Goal: Navigation & Orientation: Find specific page/section

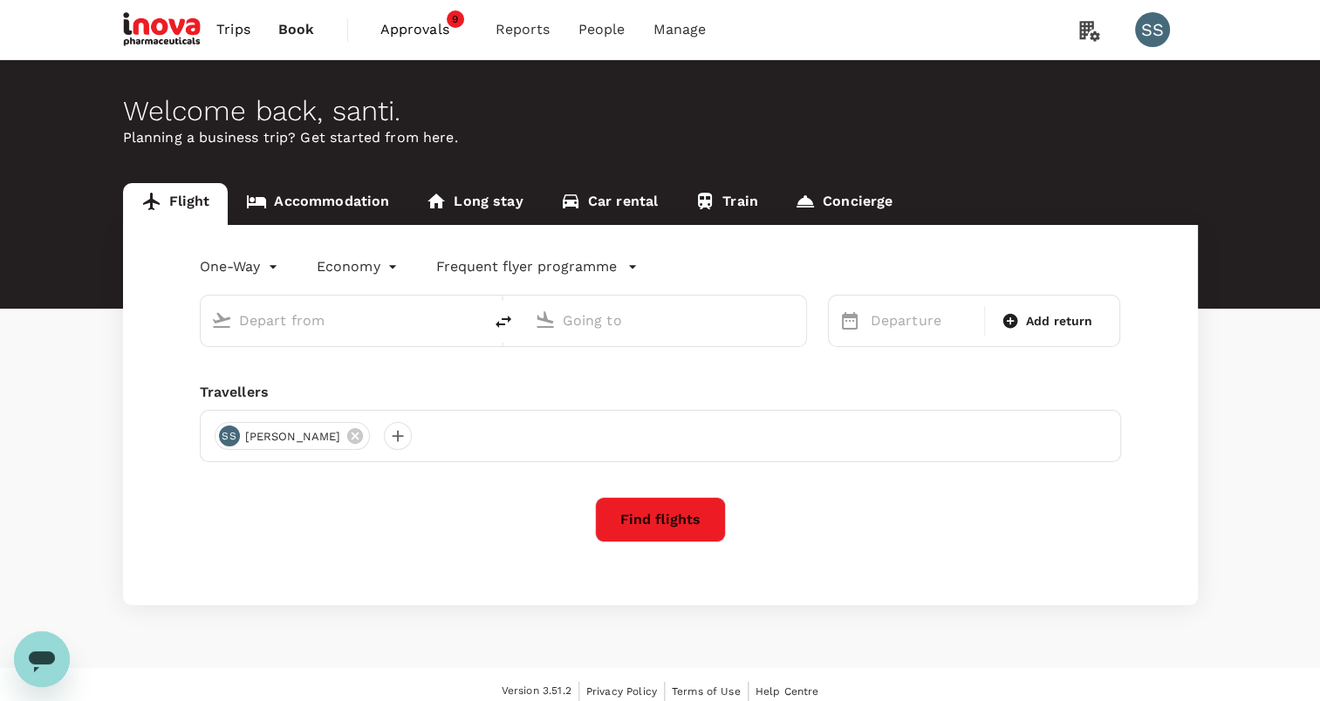
type input "roundtrip"
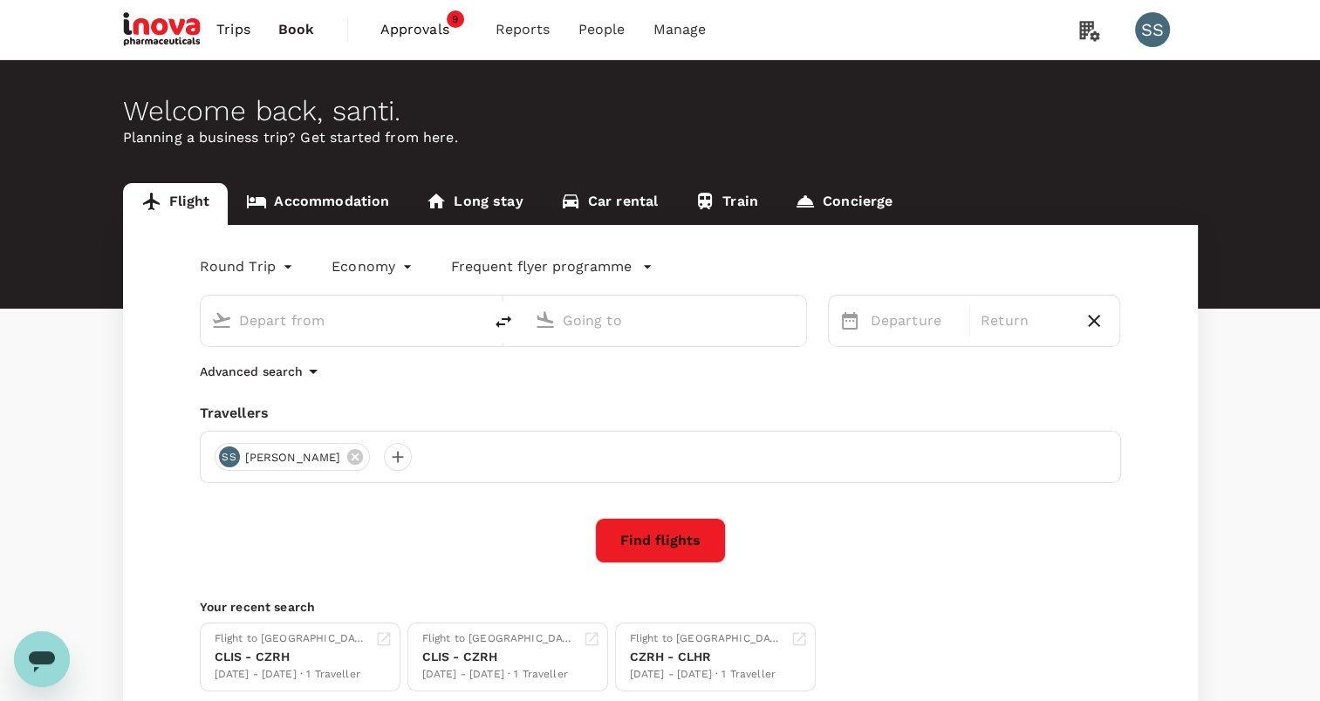
type input "[GEOGRAPHIC_DATA], [GEOGRAPHIC_DATA] (any)"
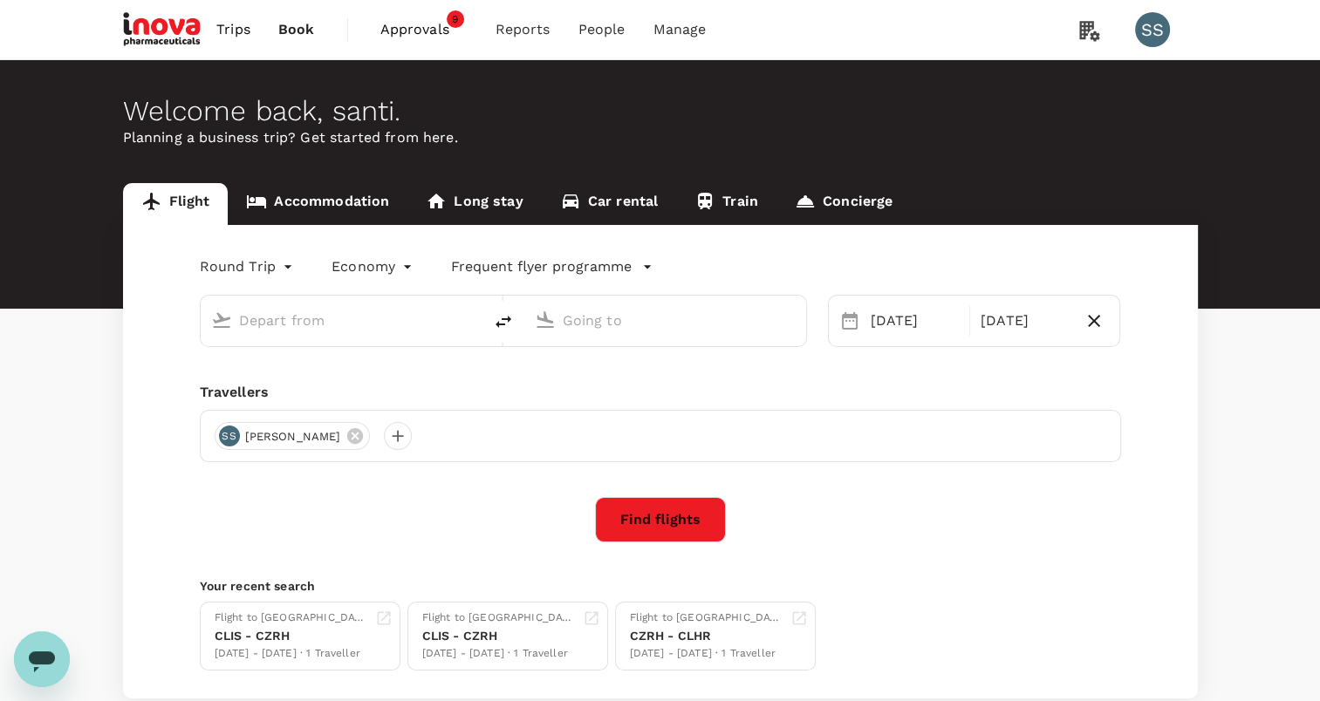
type input "[GEOGRAPHIC_DATA], [GEOGRAPHIC_DATA] (any)"
type input "Zurich, Switzerland (any)"
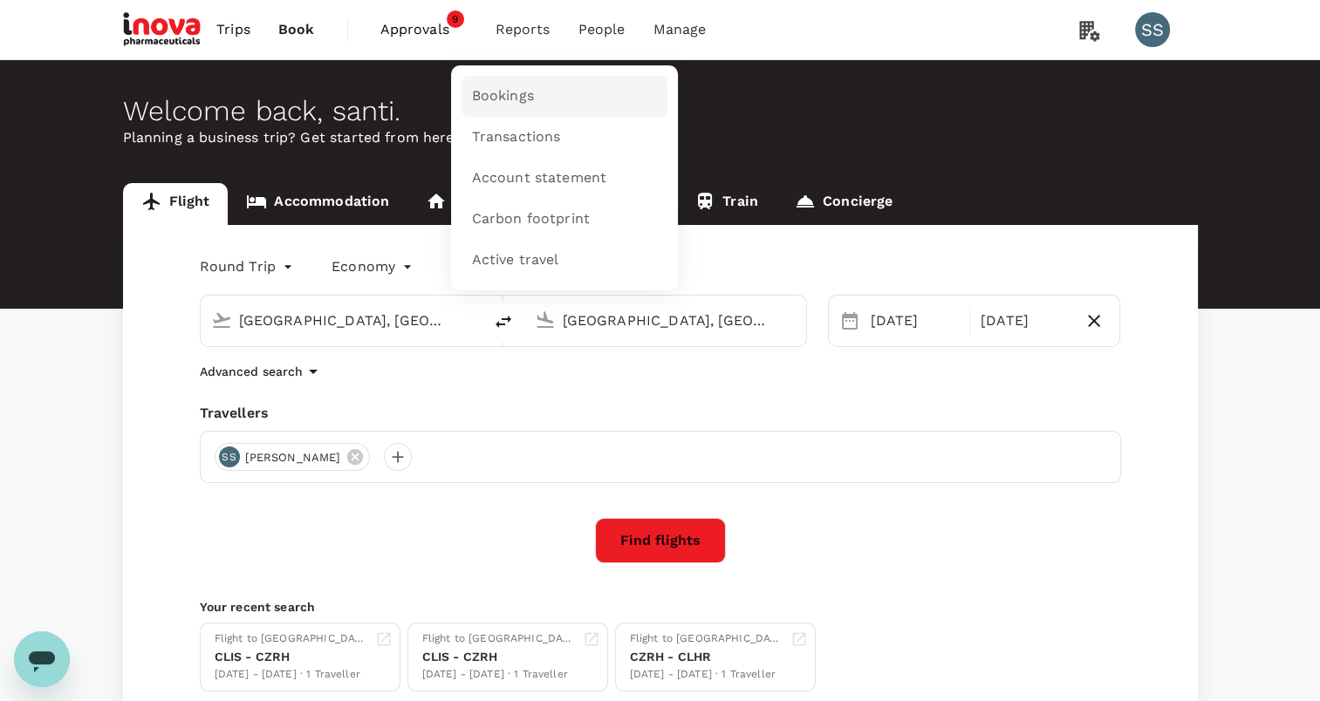
click at [499, 94] on span "Bookings" at bounding box center [503, 96] width 62 height 20
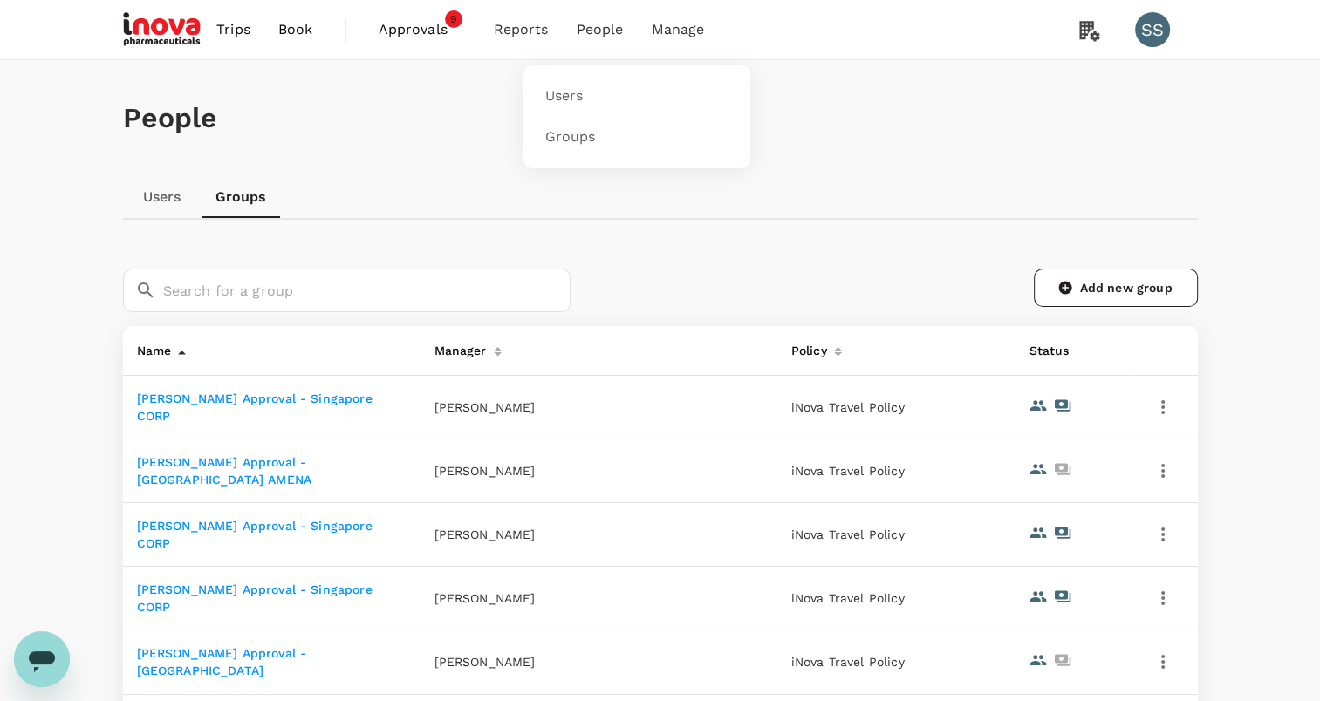
click at [603, 31] on span "People" at bounding box center [600, 29] width 47 height 21
click at [558, 92] on span "Users" at bounding box center [563, 96] width 38 height 20
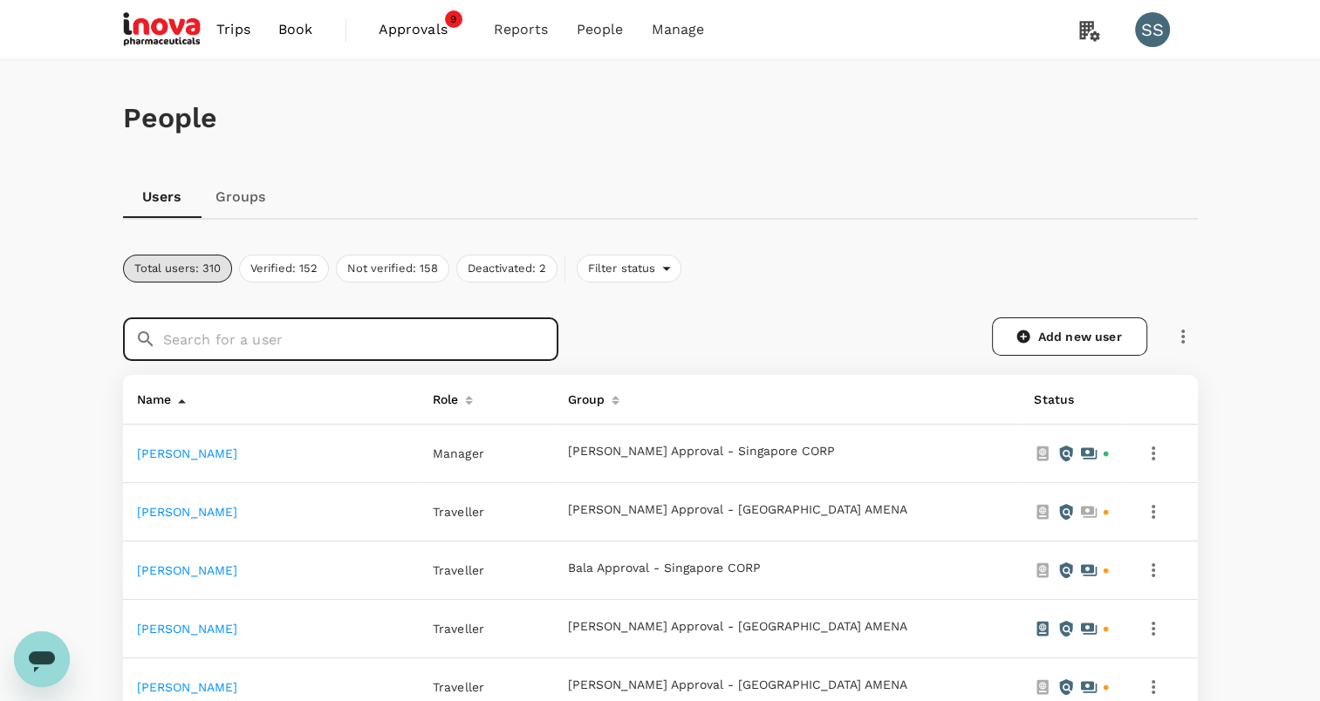
click at [280, 340] on input "text" at bounding box center [360, 340] width 395 height 44
paste input "Canty"
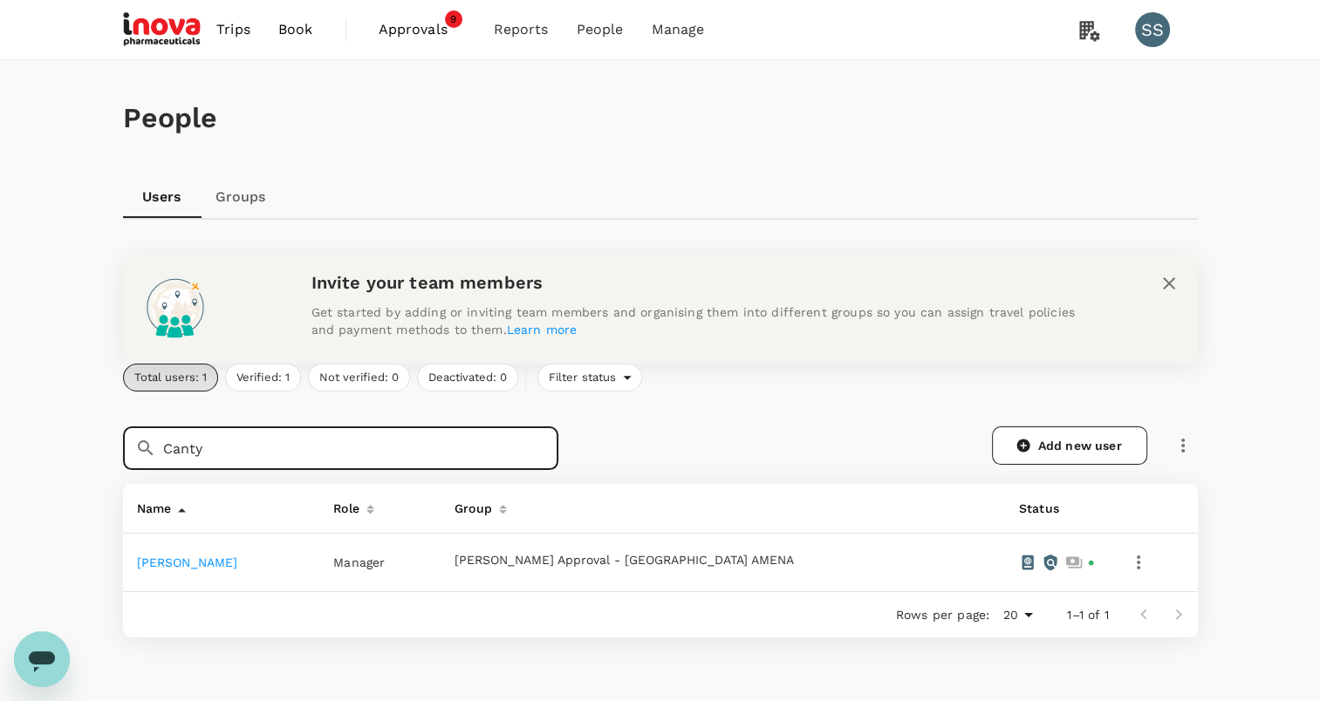
type input "Canty"
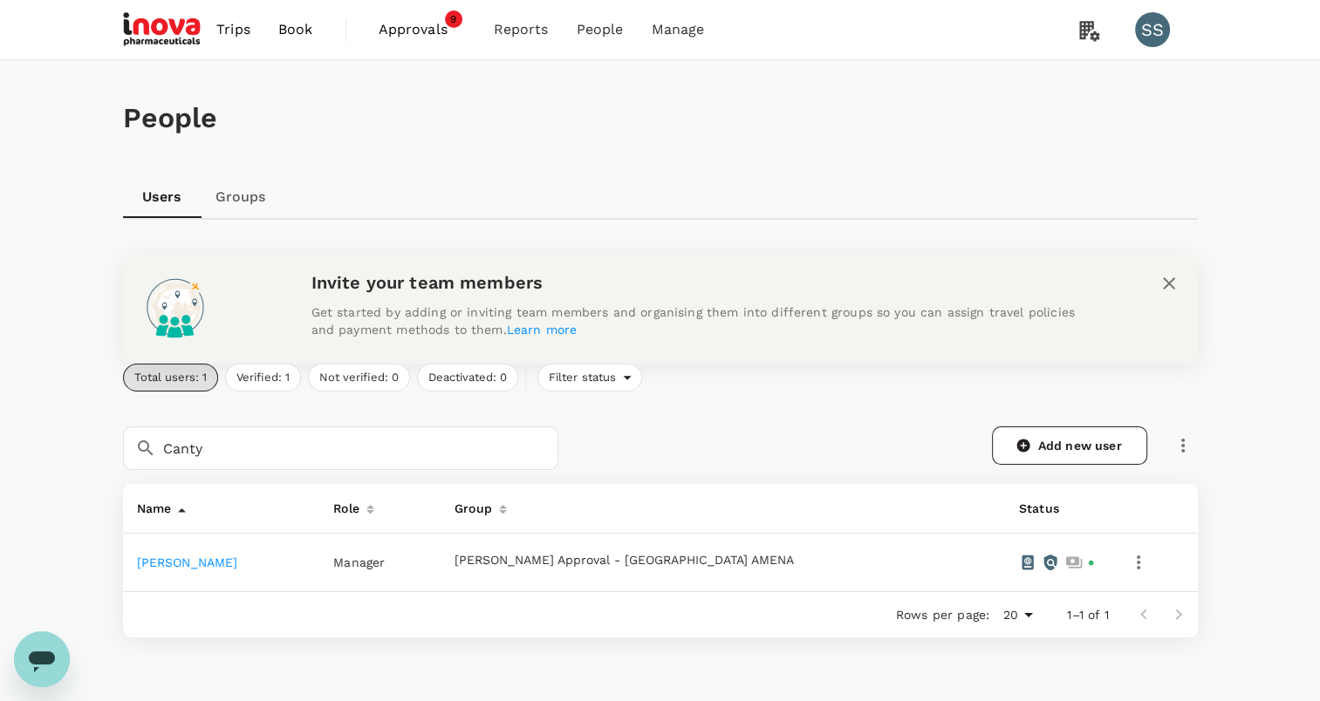
click at [166, 565] on link "[PERSON_NAME]" at bounding box center [187, 563] width 101 height 14
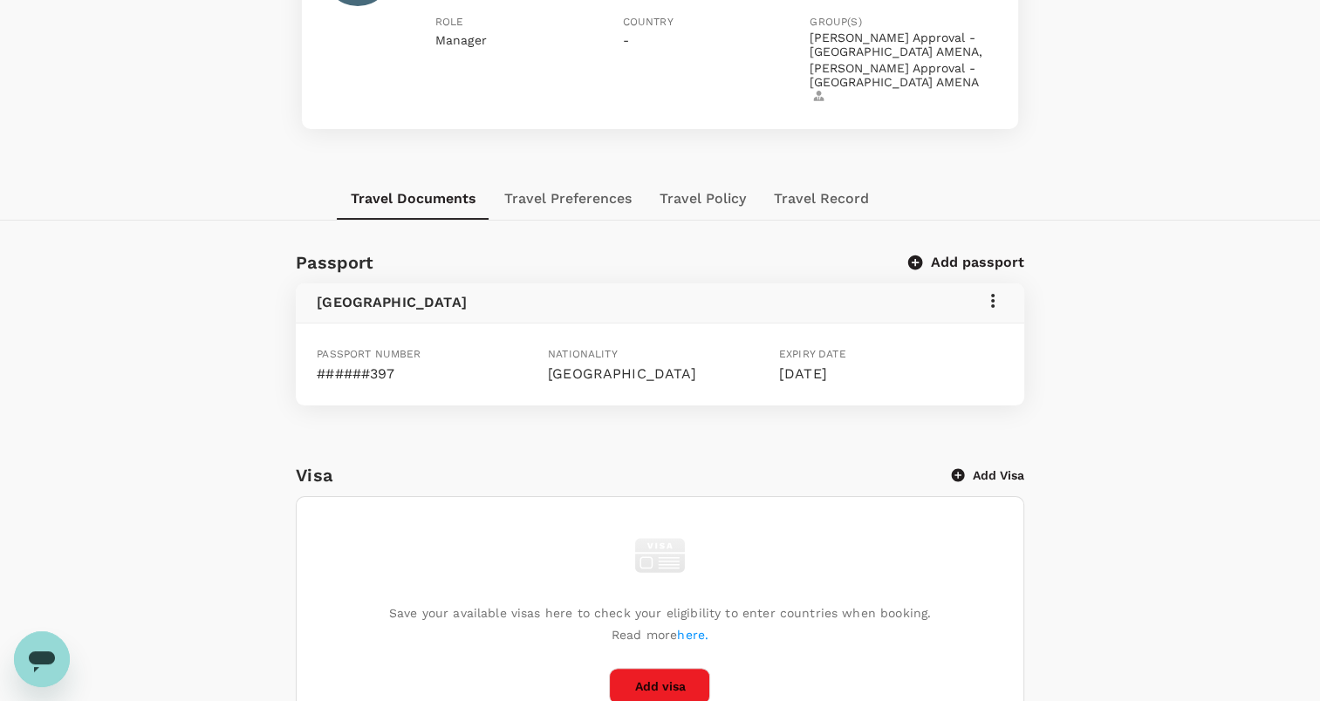
scroll to position [31, 0]
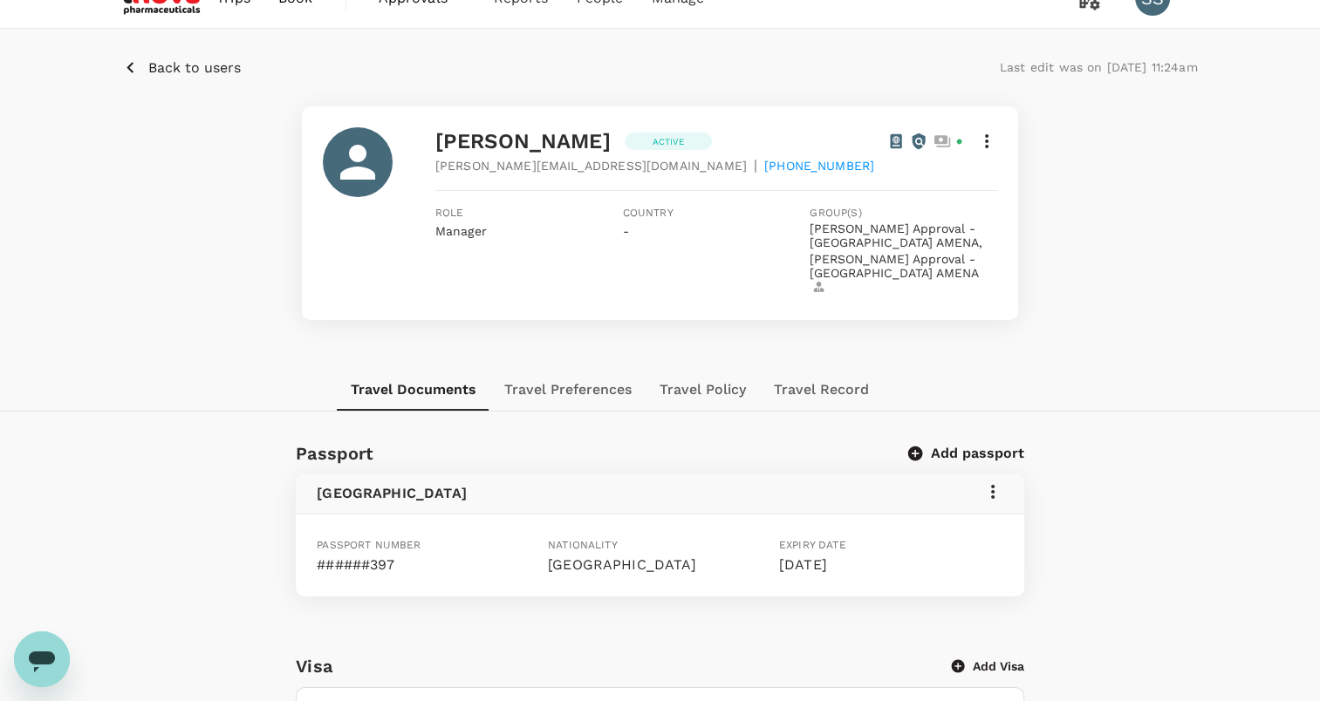
click at [579, 381] on button "Travel Preferences" at bounding box center [567, 390] width 155 height 42
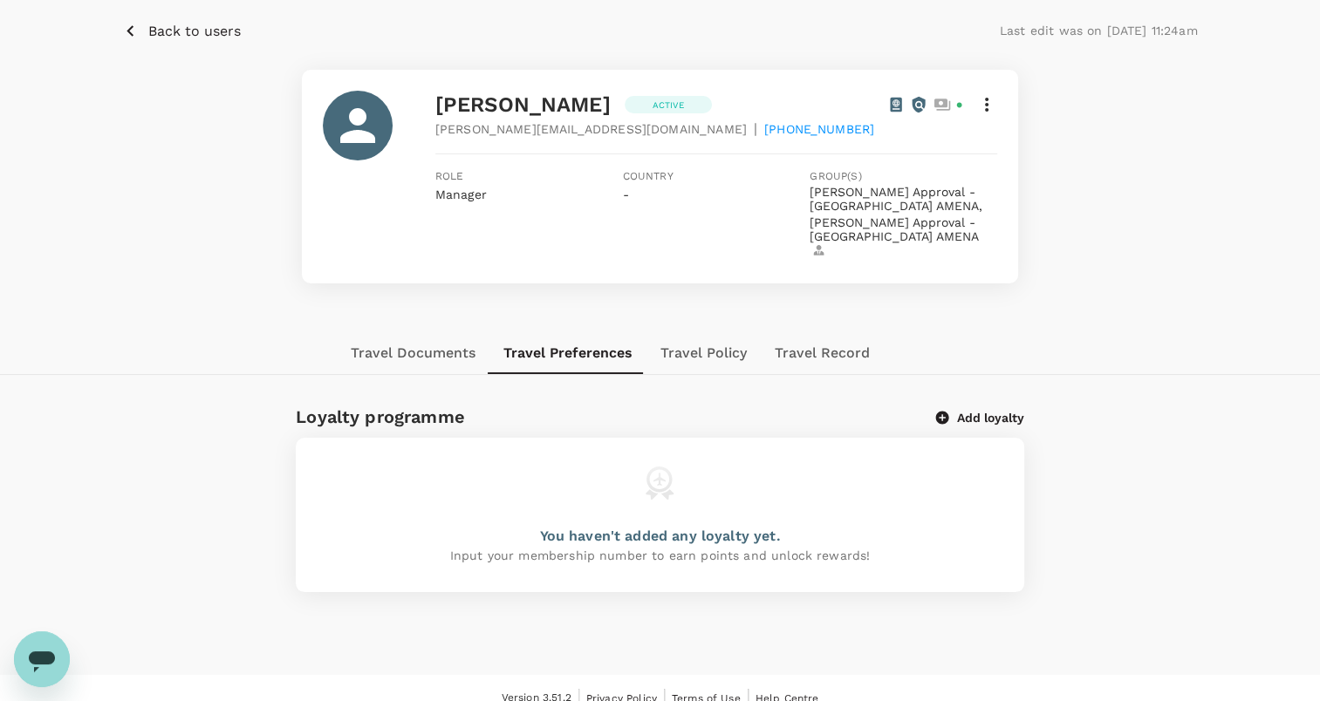
scroll to position [87, 0]
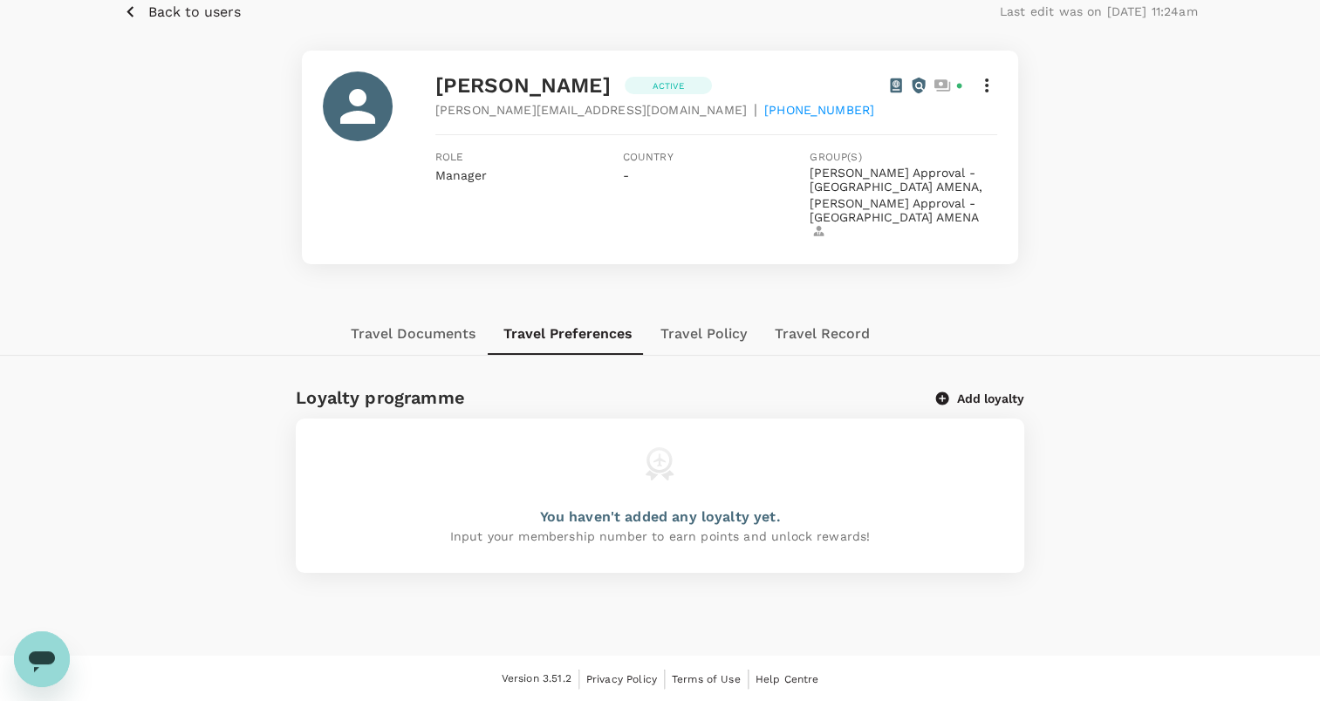
click at [685, 314] on button "Travel Policy" at bounding box center [703, 334] width 114 height 42
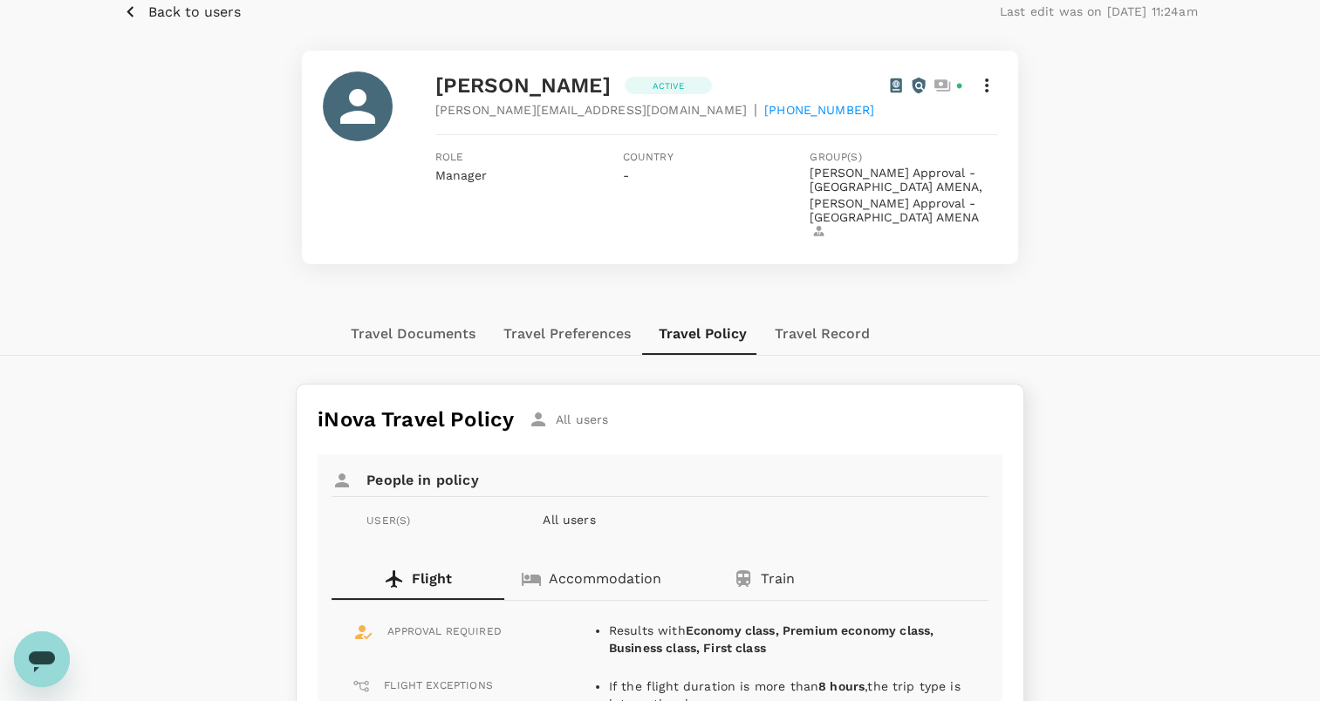
click at [982, 75] on icon at bounding box center [986, 85] width 21 height 21
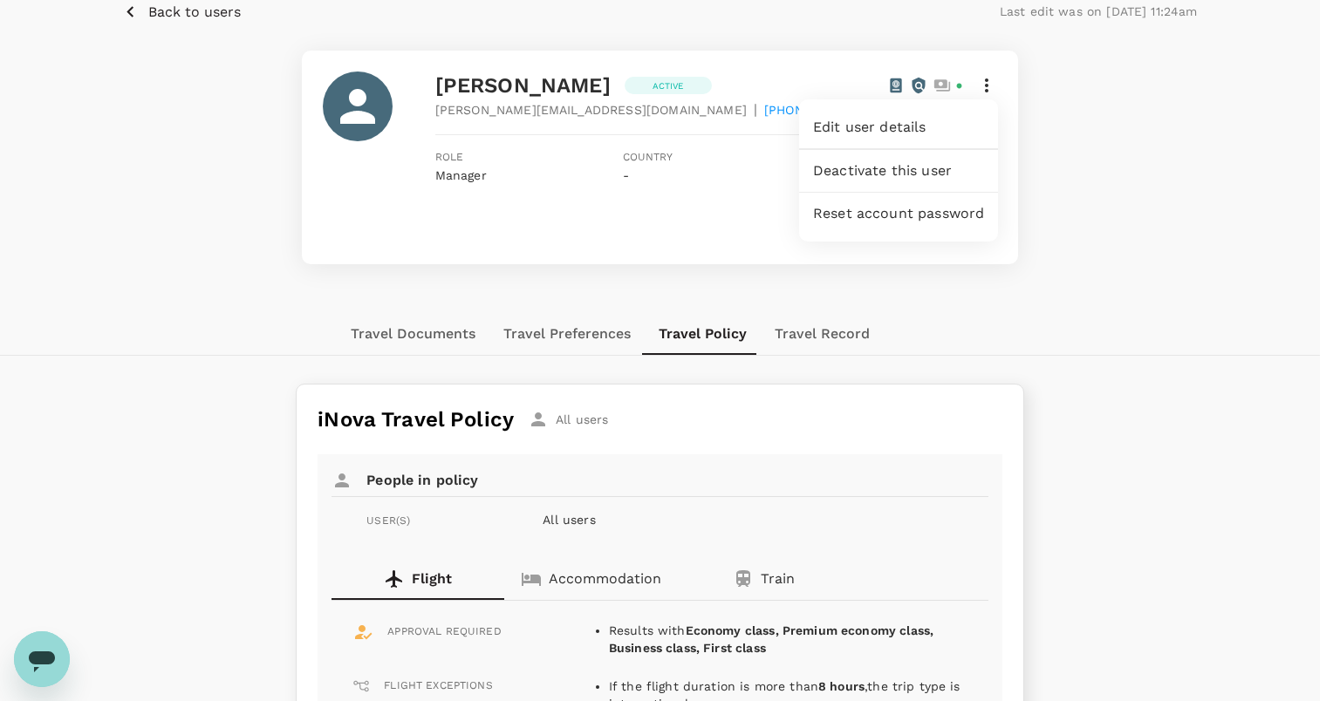
click at [1094, 175] on div at bounding box center [666, 350] width 1333 height 701
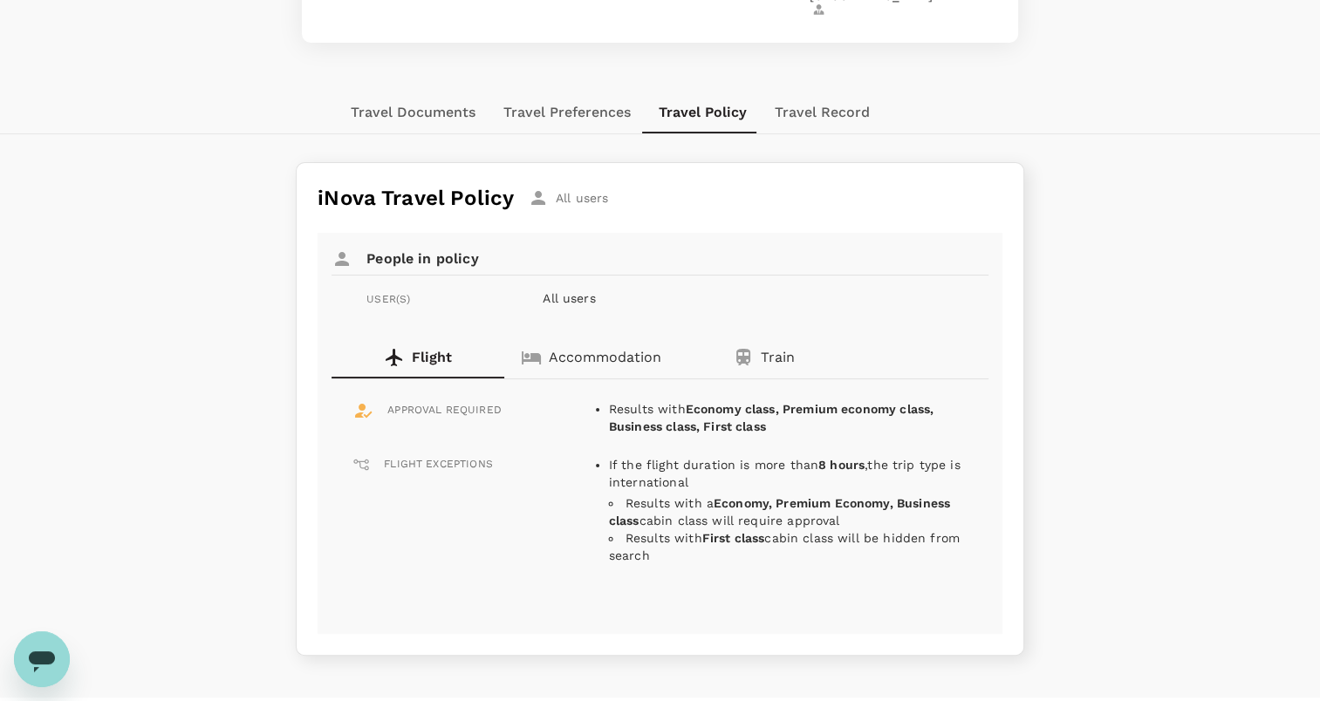
scroll to position [335, 0]
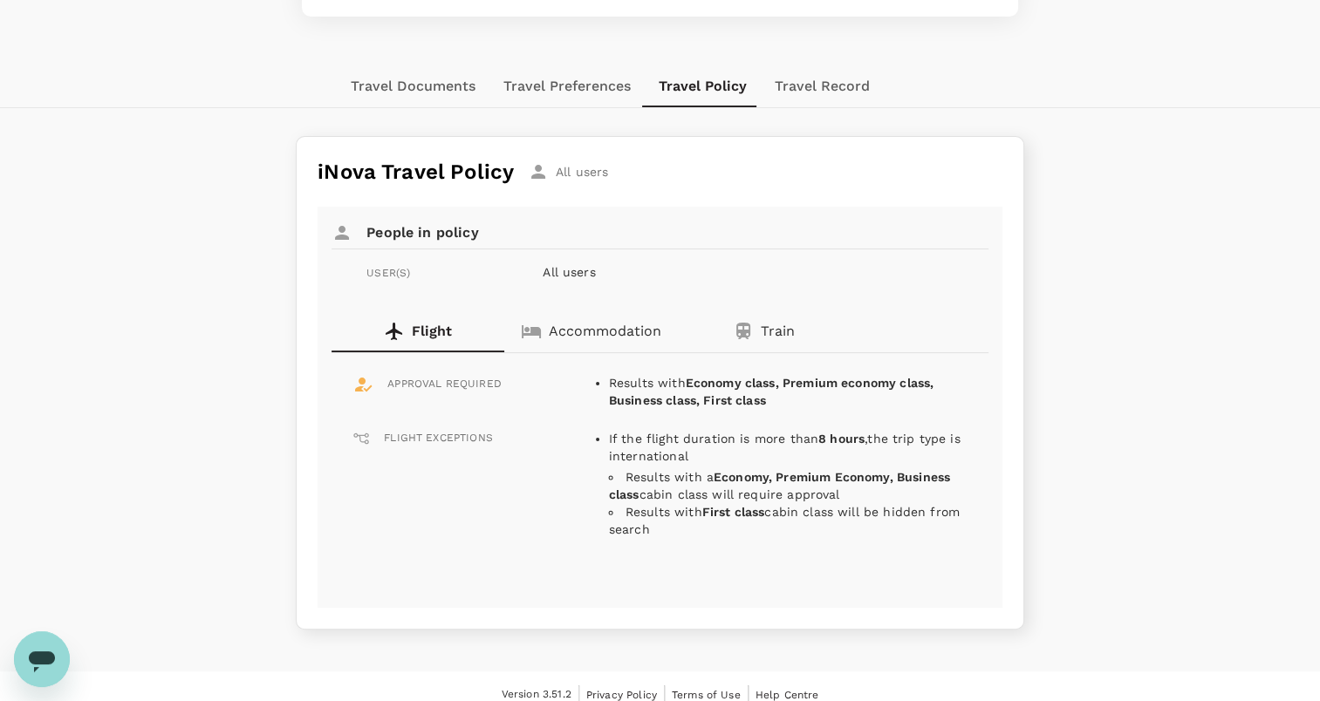
click at [570, 263] on p "All users" at bounding box center [727, 271] width 368 height 17
click at [577, 161] on div "All users" at bounding box center [568, 171] width 80 height 21
click at [801, 66] on button "Travel Record" at bounding box center [822, 86] width 123 height 42
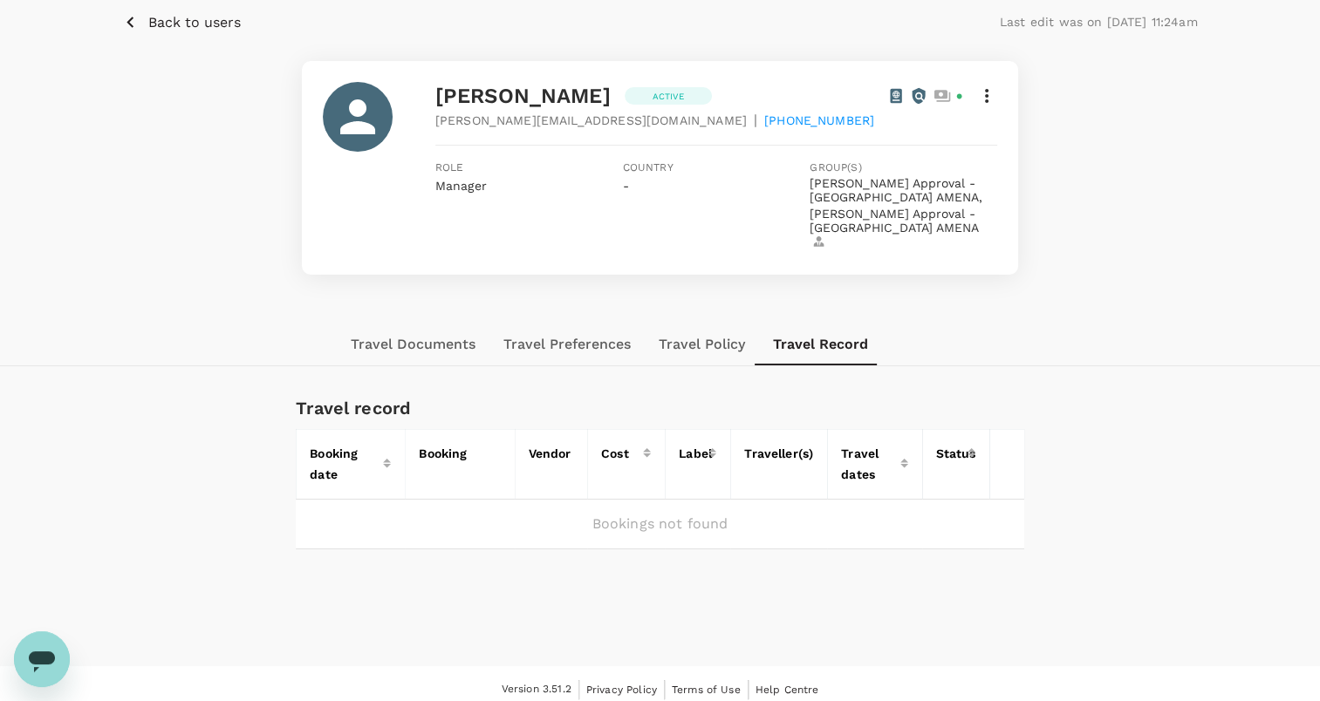
scroll to position [0, 0]
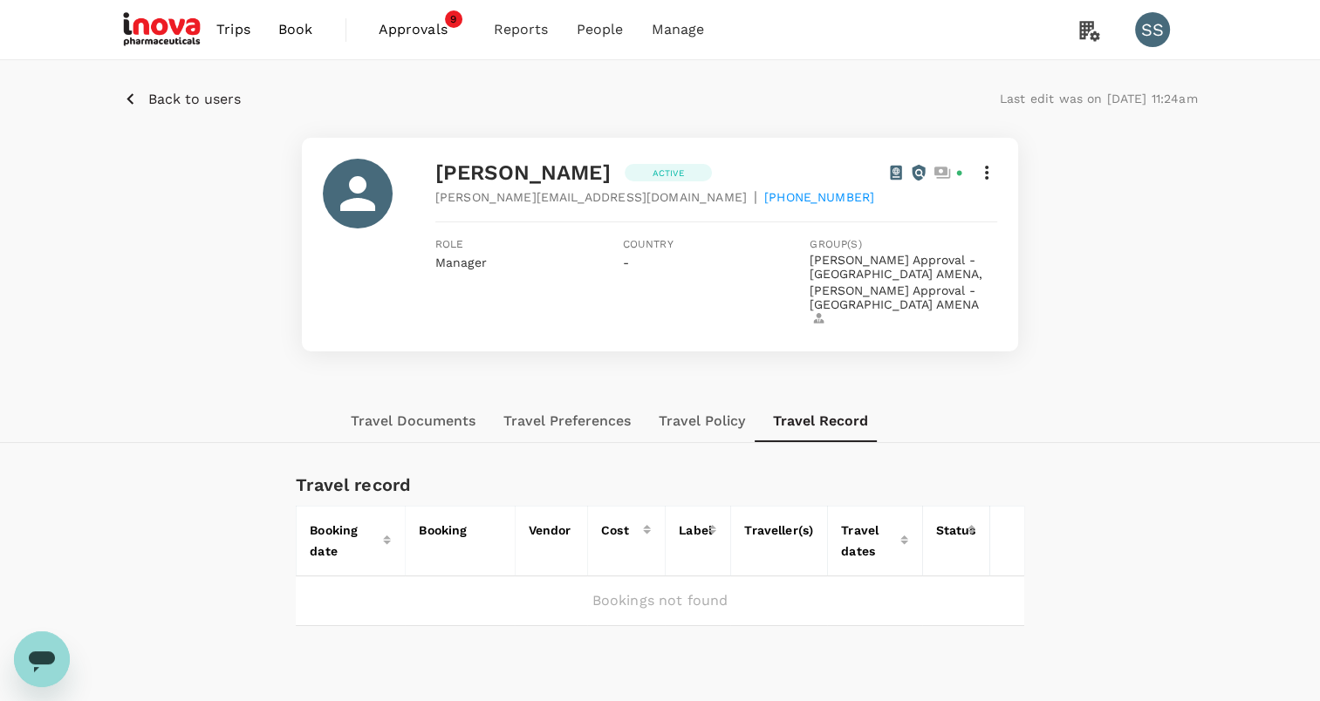
click at [208, 97] on p "Back to users" at bounding box center [194, 99] width 92 height 21
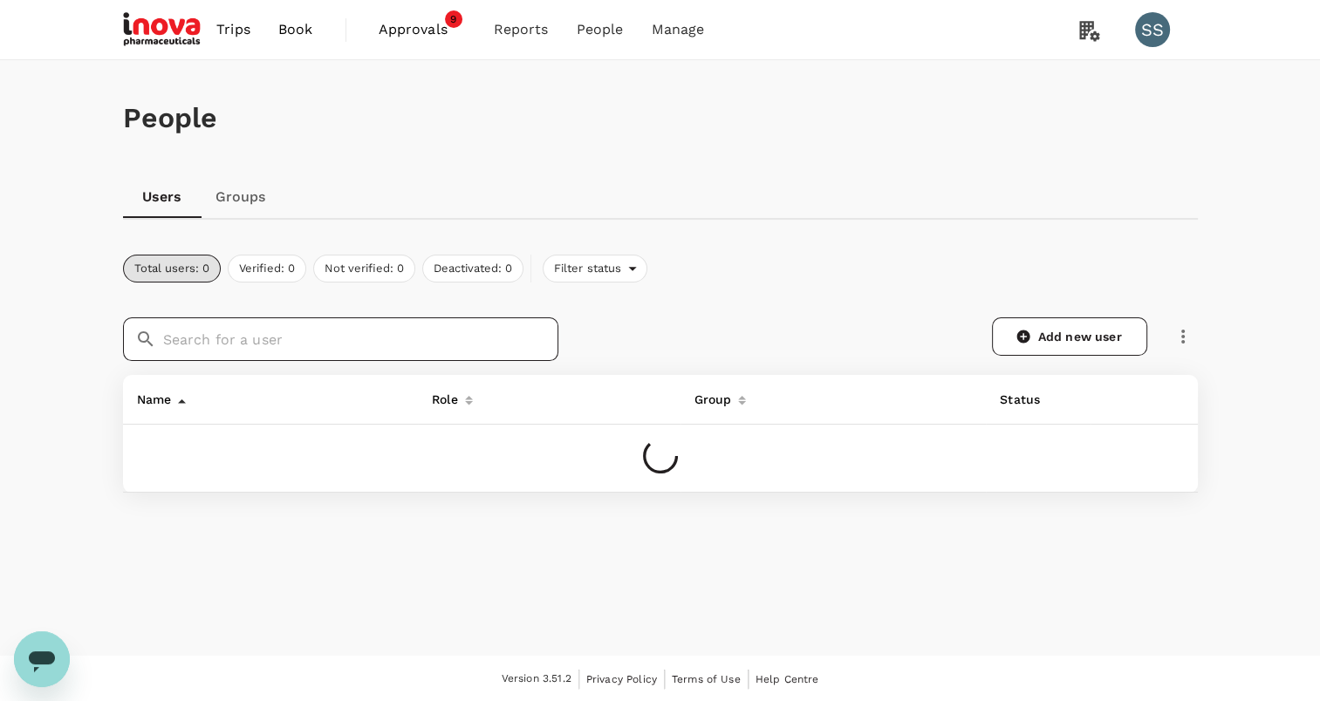
click at [228, 333] on input "text" at bounding box center [360, 340] width 395 height 44
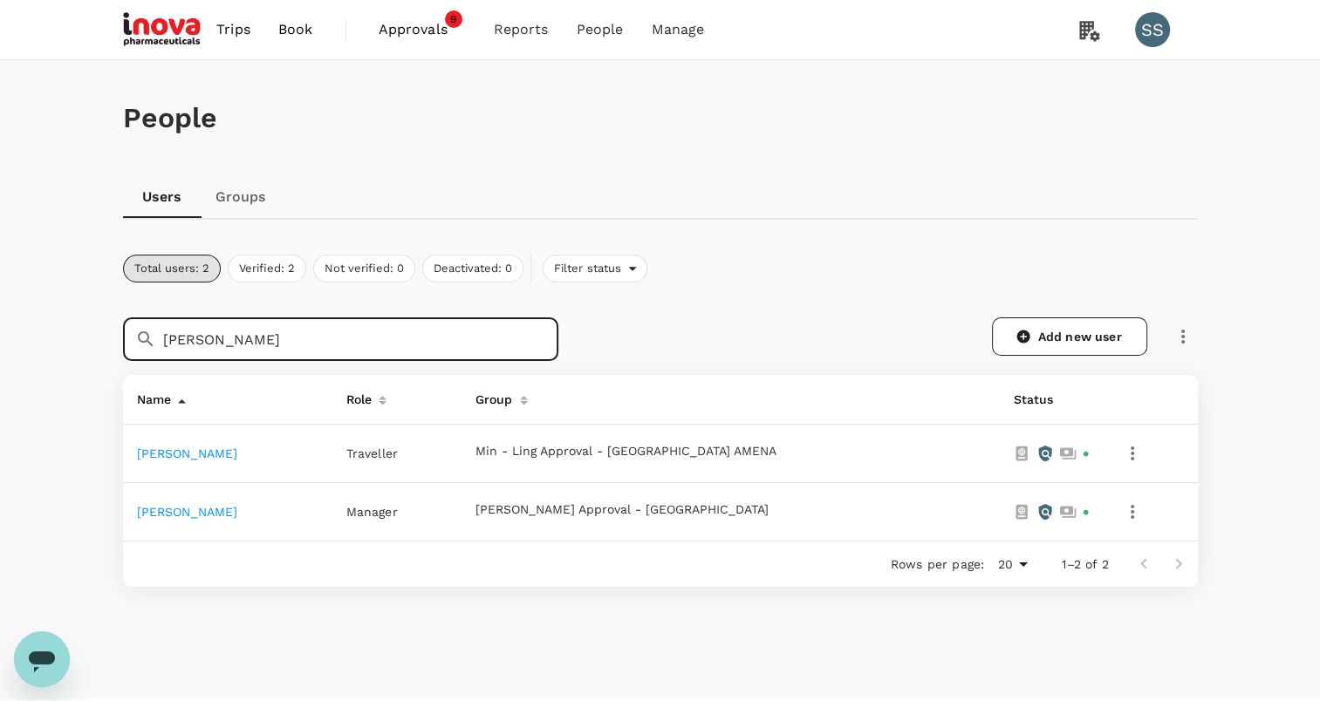
type input "[PERSON_NAME]"
click at [202, 510] on link "[PERSON_NAME]" at bounding box center [187, 512] width 101 height 14
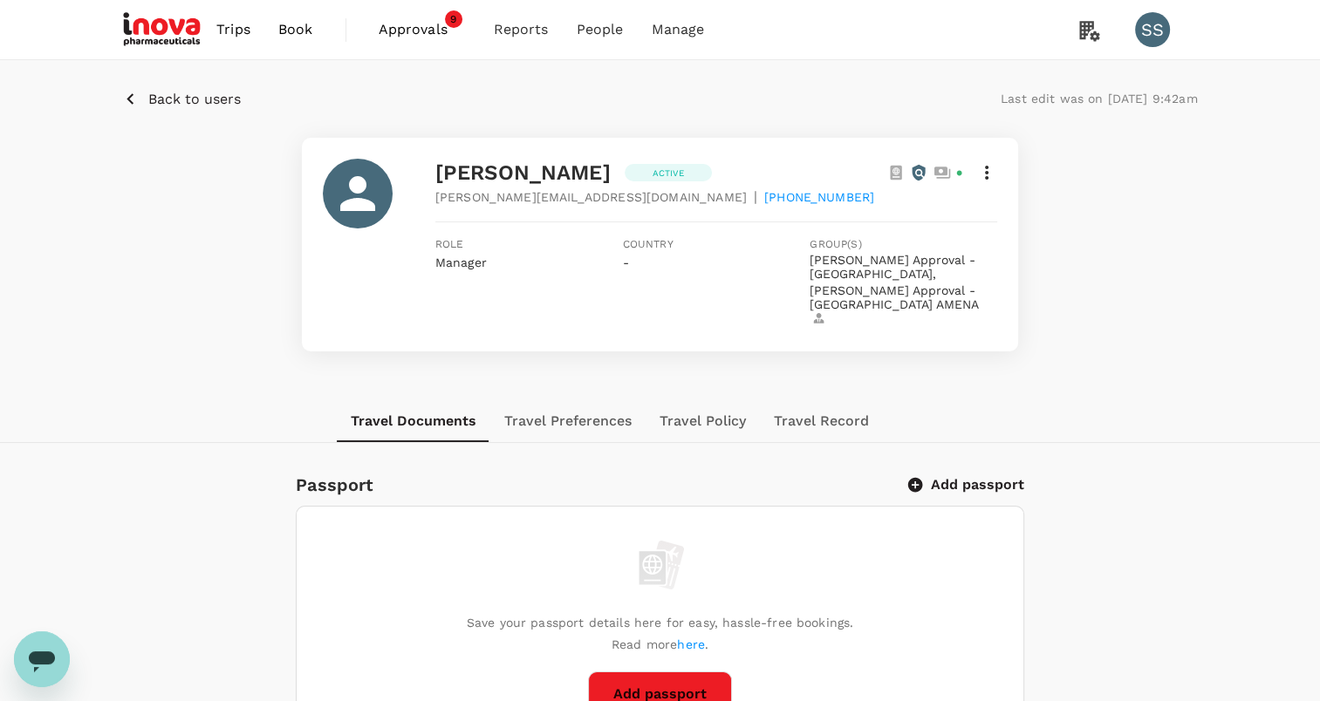
click at [208, 101] on p "Back to users" at bounding box center [194, 99] width 92 height 21
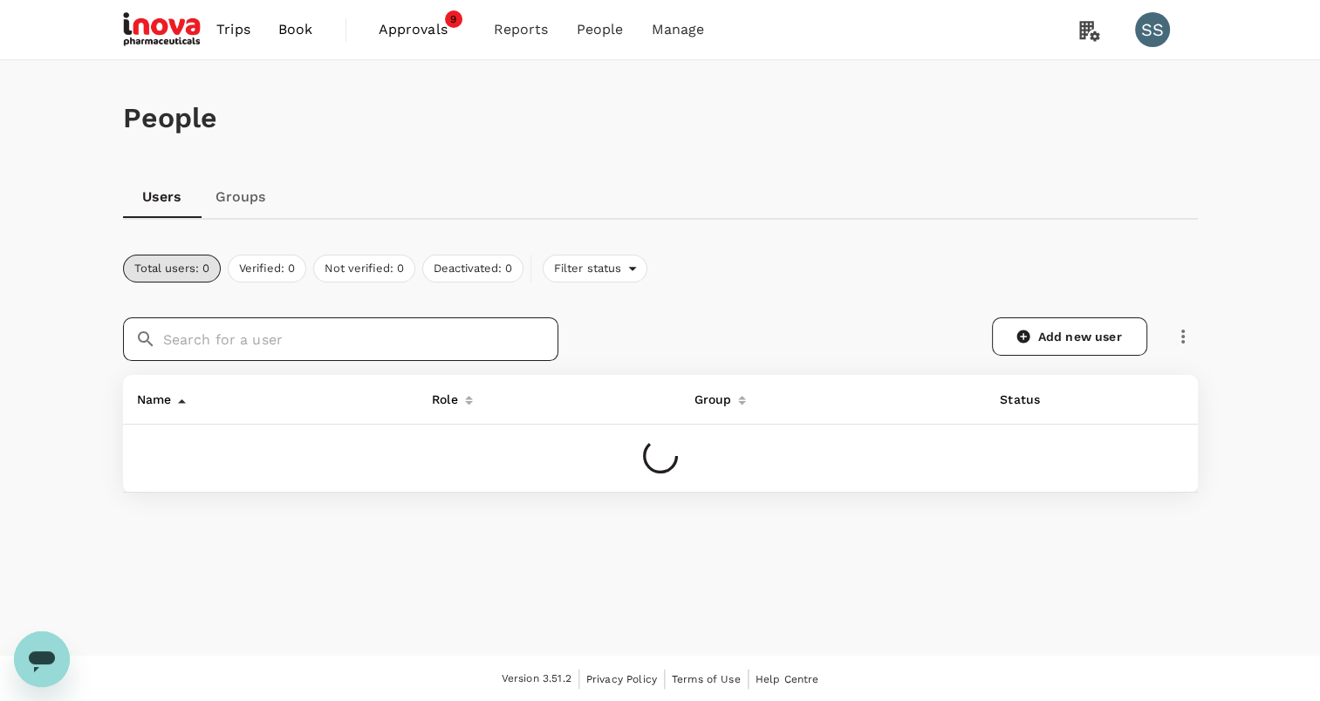
click at [252, 344] on input "text" at bounding box center [360, 340] width 395 height 44
paste input "[PERSON_NAME]"
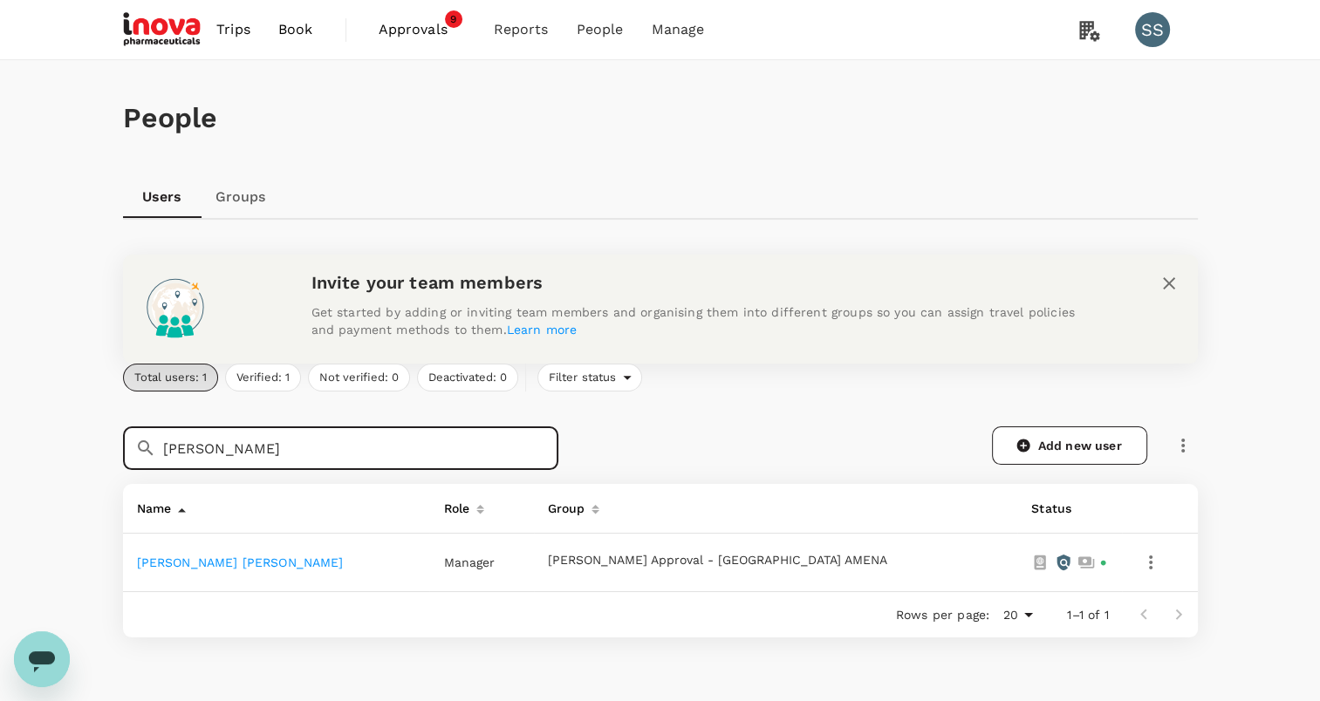
type input "[PERSON_NAME]"
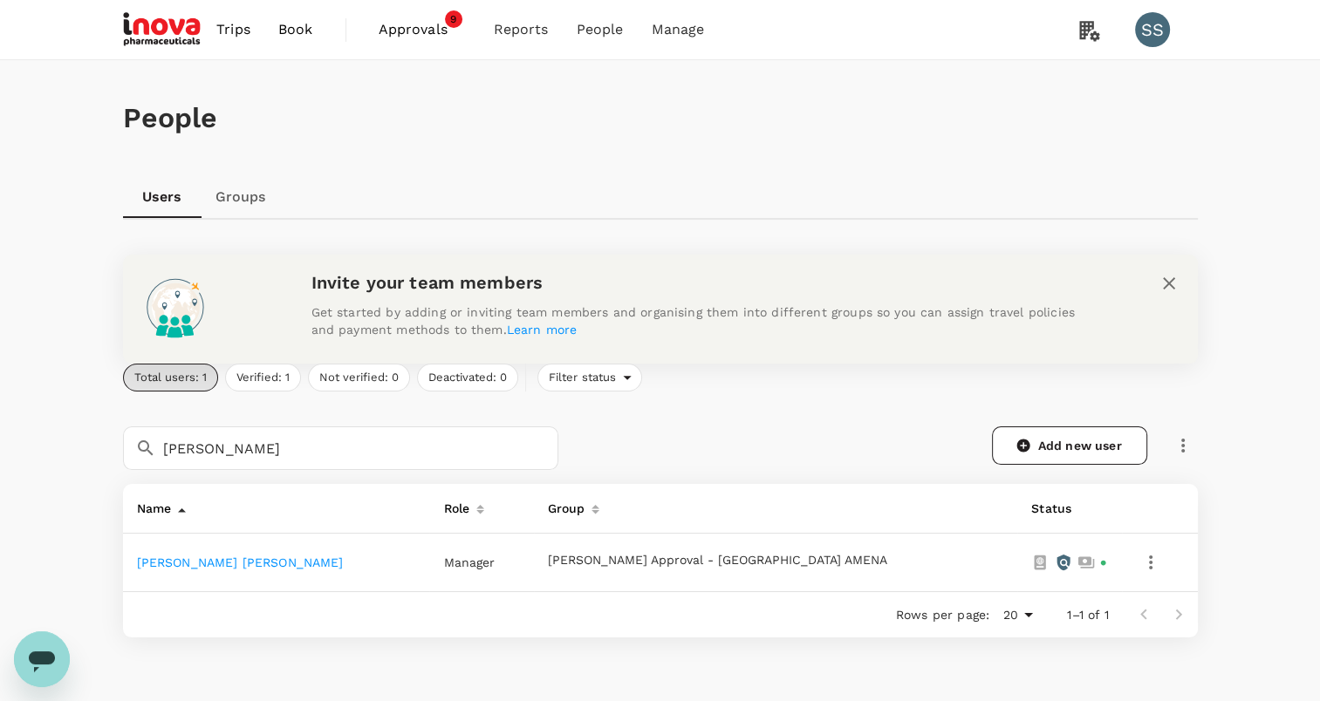
click at [164, 564] on link "[PERSON_NAME] [PERSON_NAME]" at bounding box center [240, 563] width 207 height 14
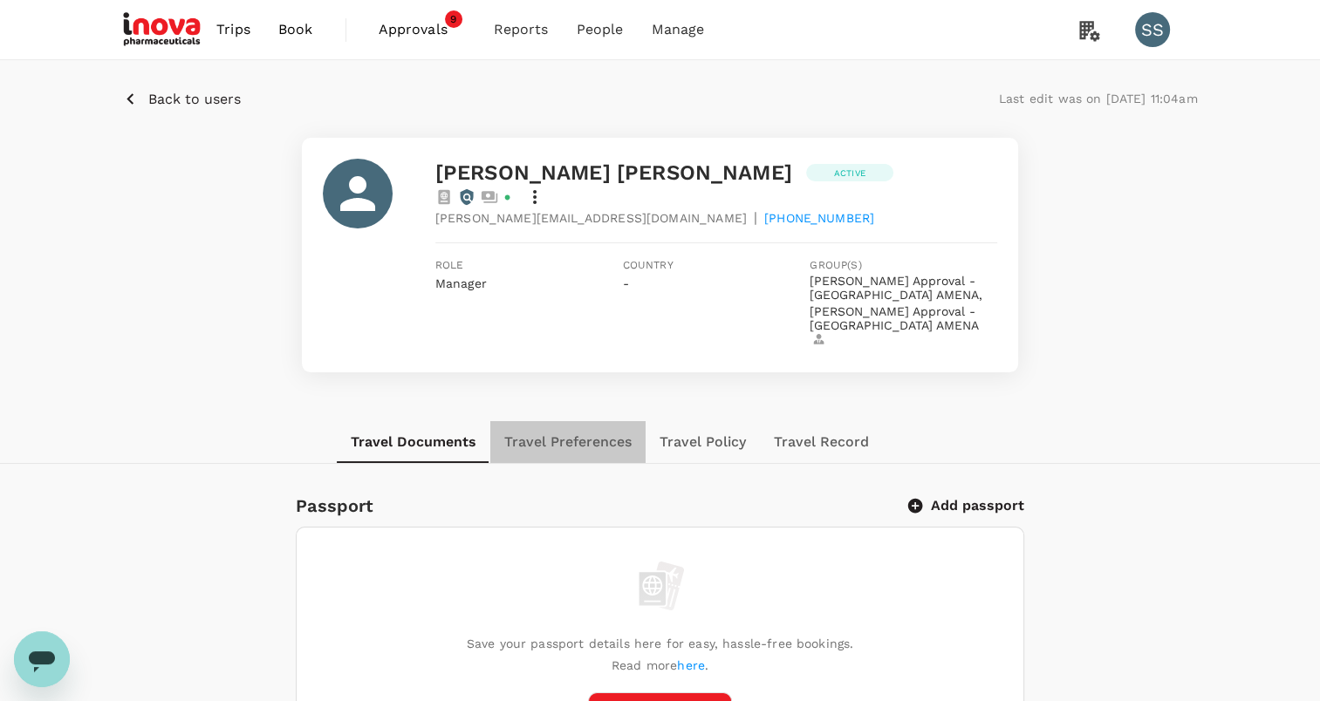
click at [583, 421] on button "Travel Preferences" at bounding box center [567, 442] width 155 height 42
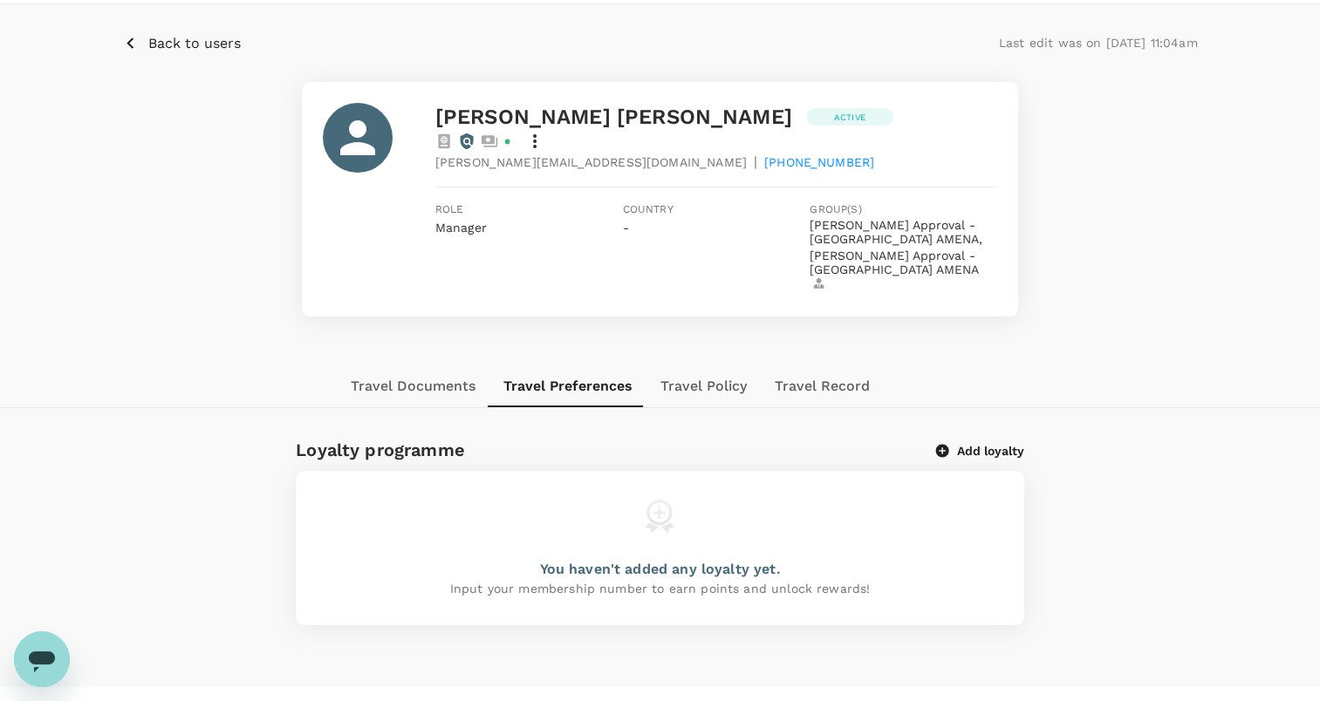
scroll to position [87, 0]
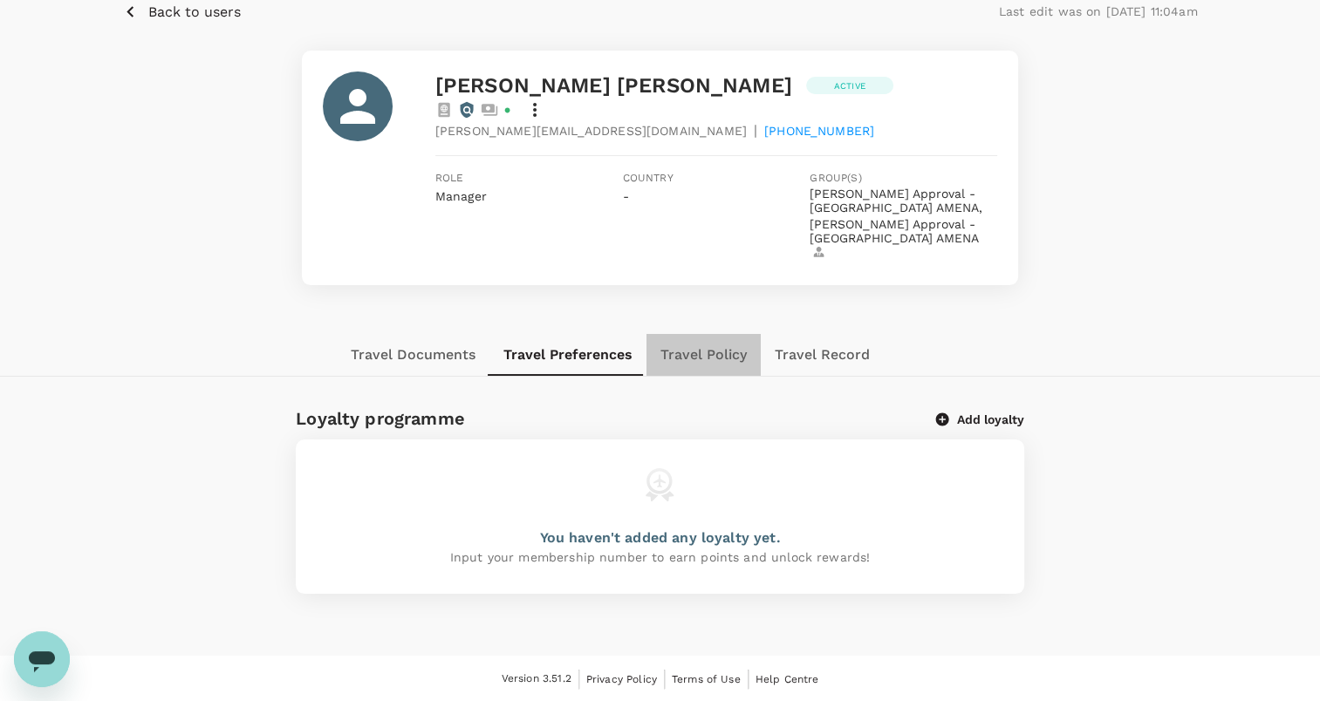
click at [687, 334] on button "Travel Policy" at bounding box center [703, 355] width 114 height 42
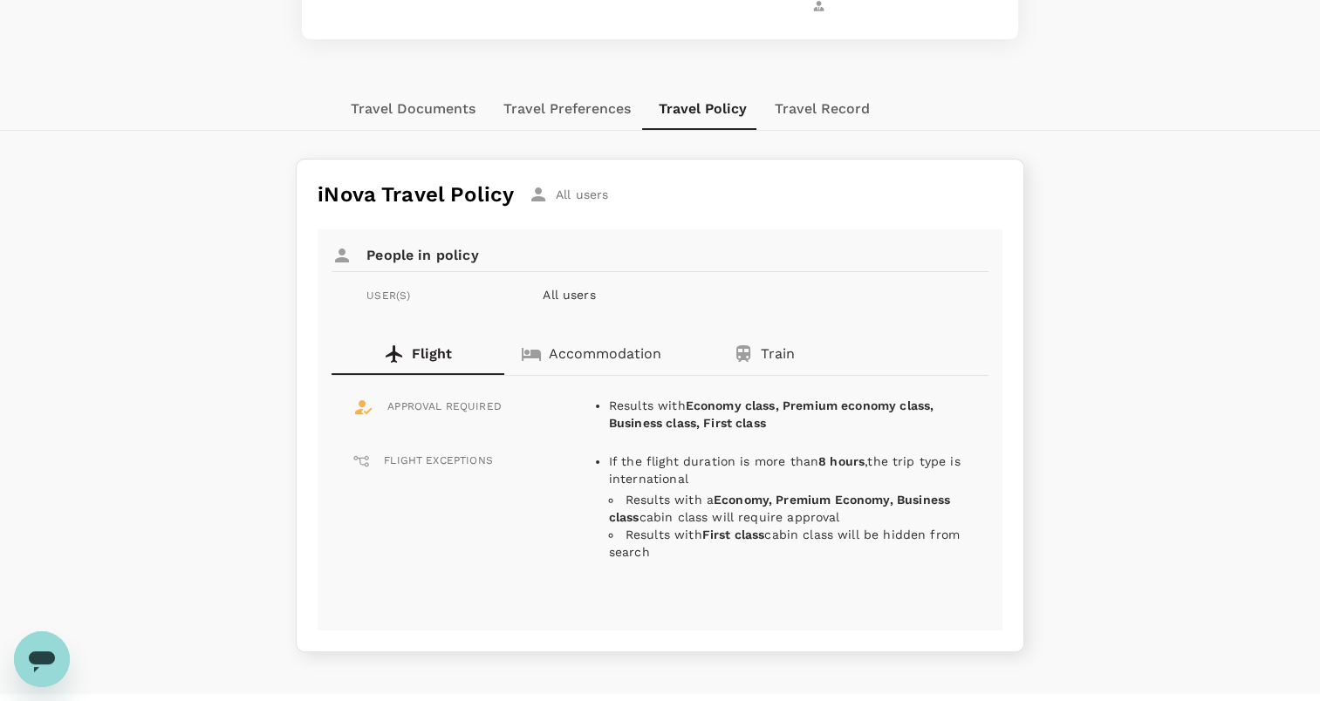
scroll to position [335, 0]
click at [769, 342] on p "Train" at bounding box center [778, 352] width 34 height 21
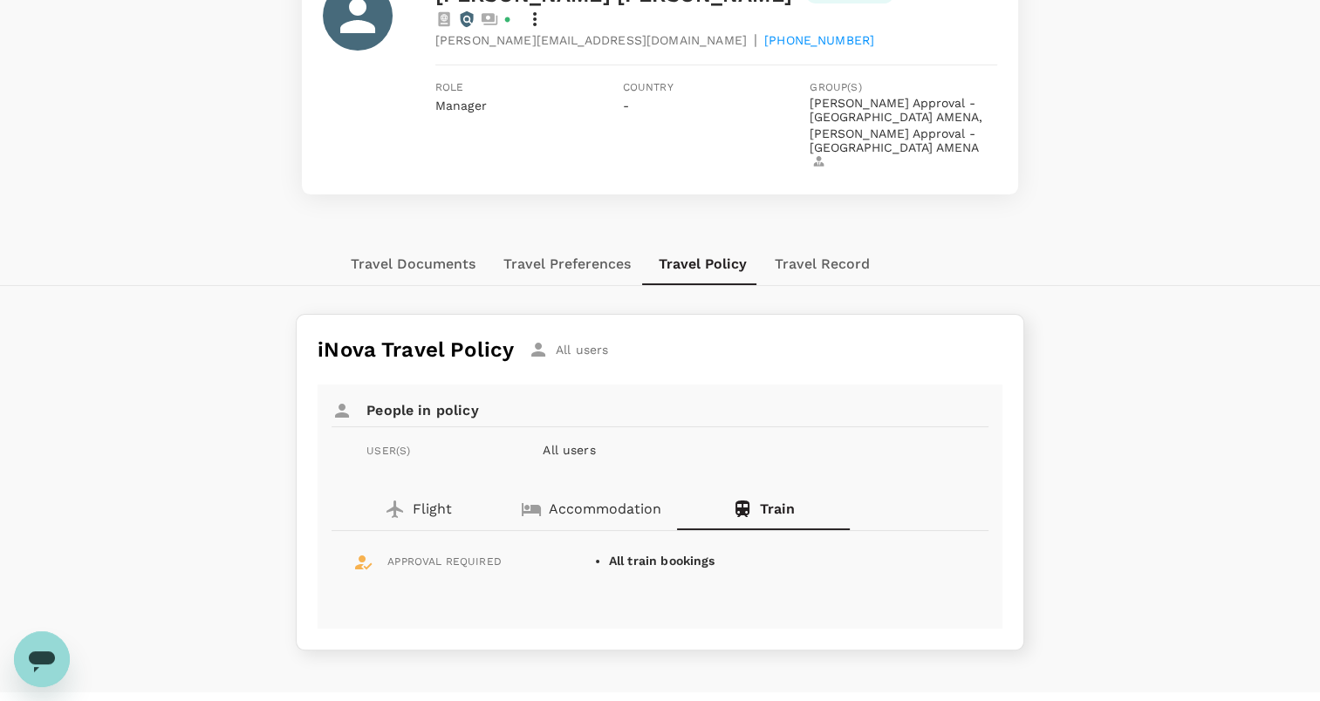
scroll to position [0, 0]
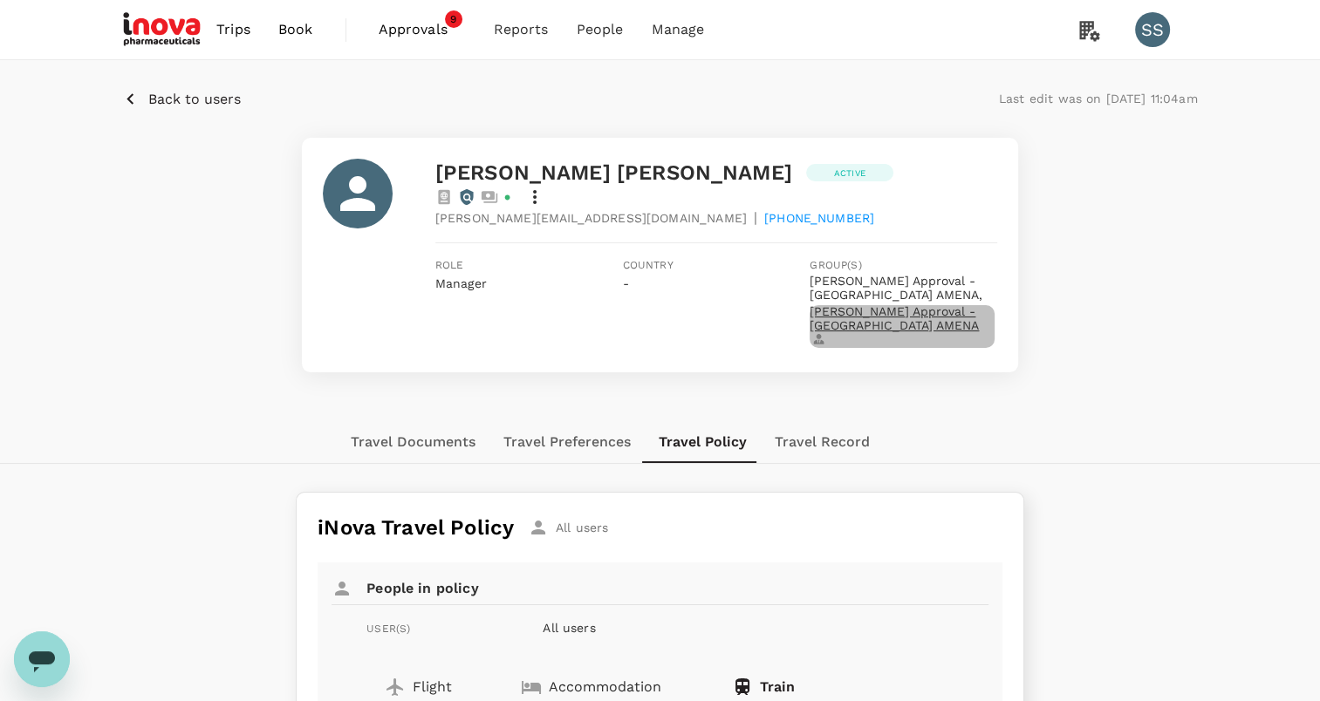
click at [824, 340] on icon "button" at bounding box center [819, 342] width 10 height 4
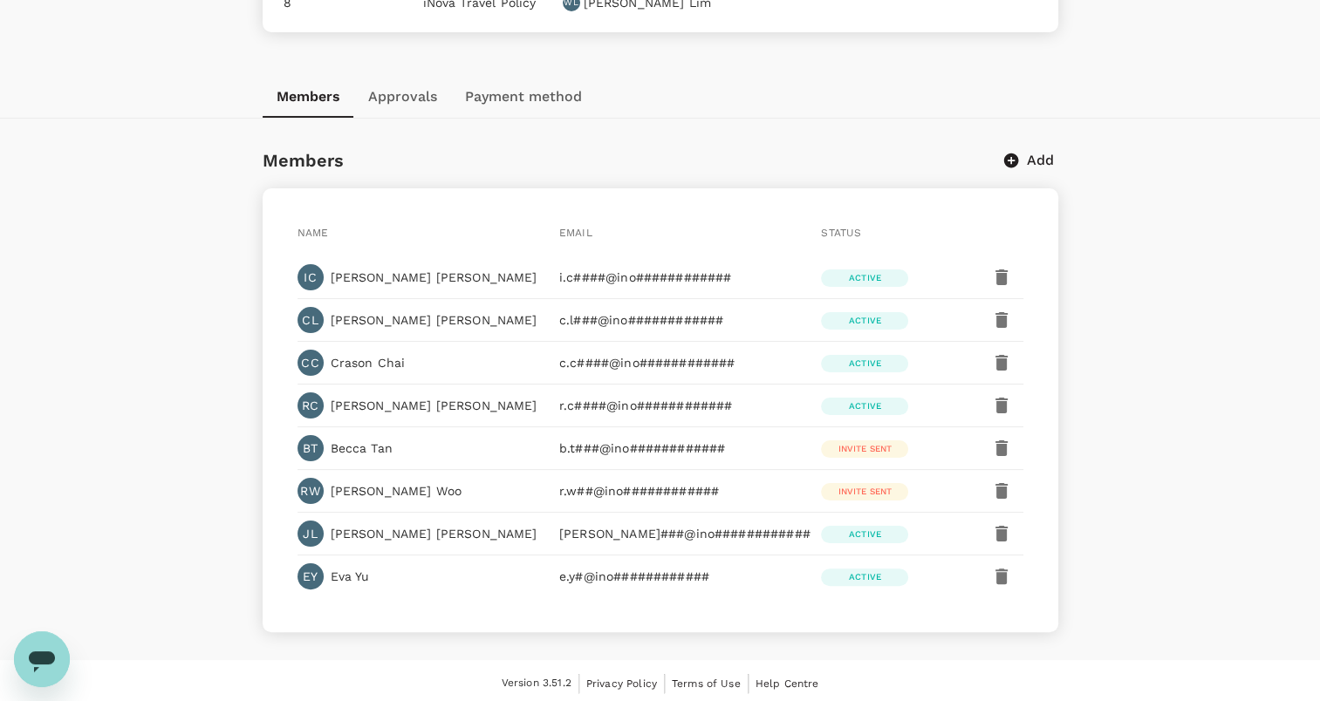
click at [395, 92] on button "Approvals" at bounding box center [402, 97] width 97 height 42
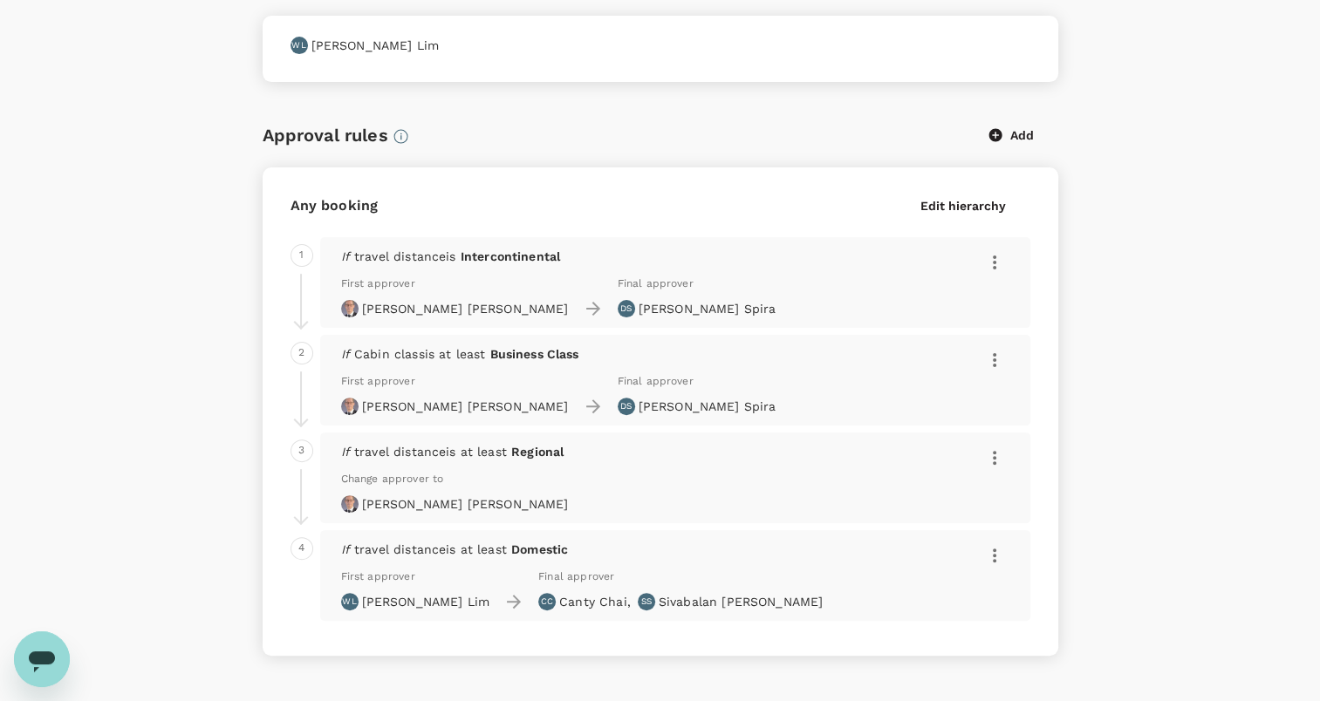
scroll to position [480, 0]
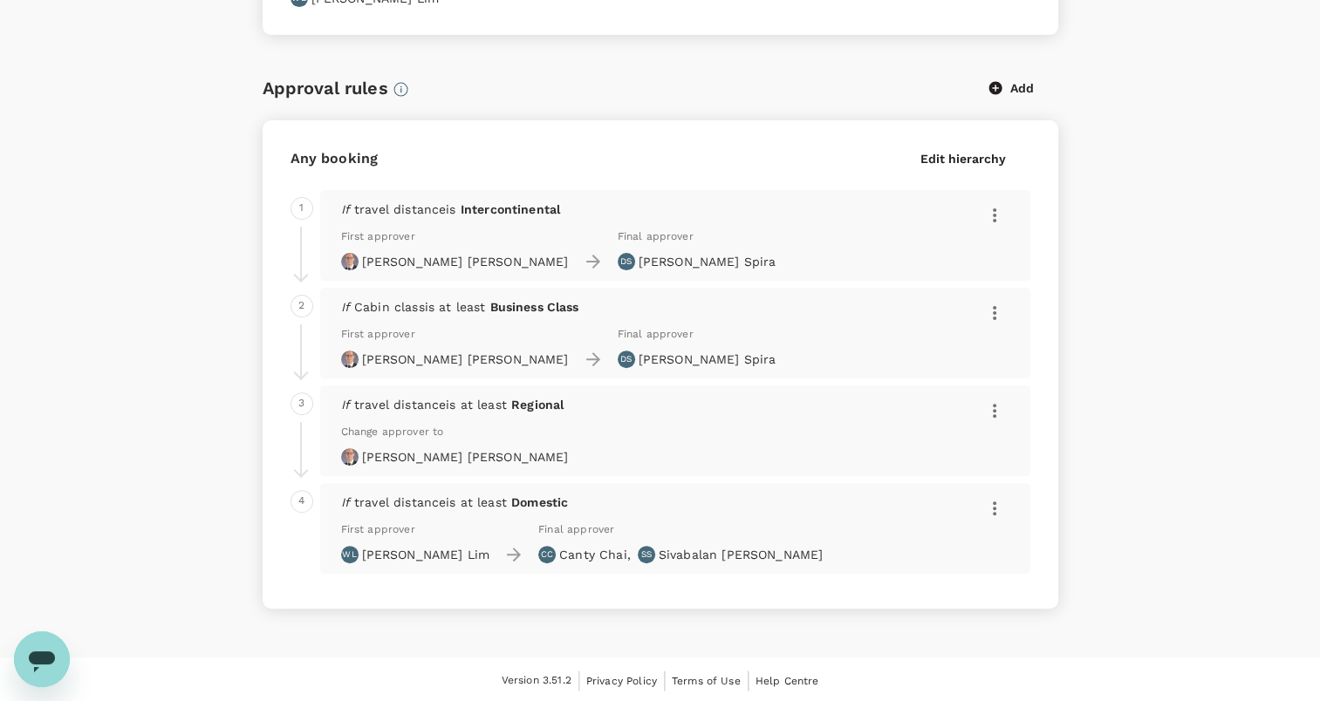
click at [1123, 260] on div "Back to users group Last edit was on [DATE] 10:35am [PERSON_NAME] Approval - [G…" at bounding box center [660, 104] width 1320 height 1049
click at [522, 186] on div "Any booking Edit hierarchy 1 If travel distance is Intercontinental First appro…" at bounding box center [660, 361] width 740 height 440
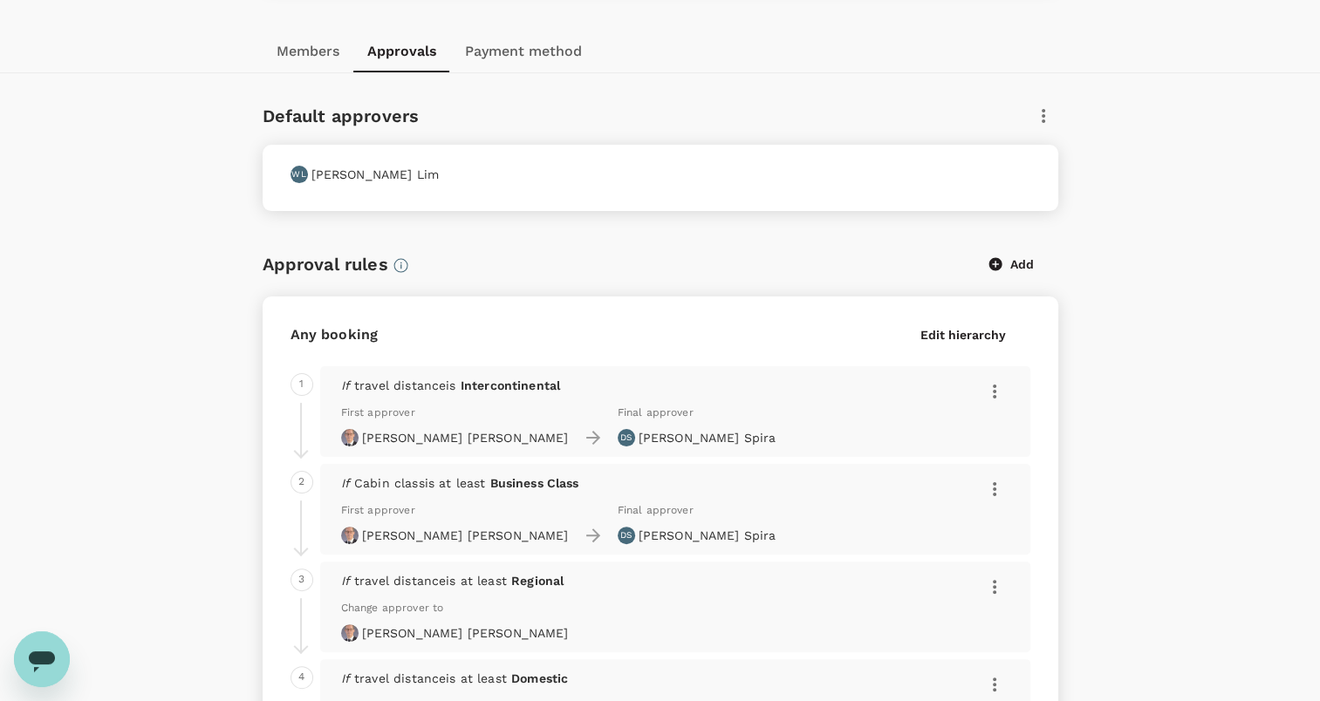
scroll to position [0, 0]
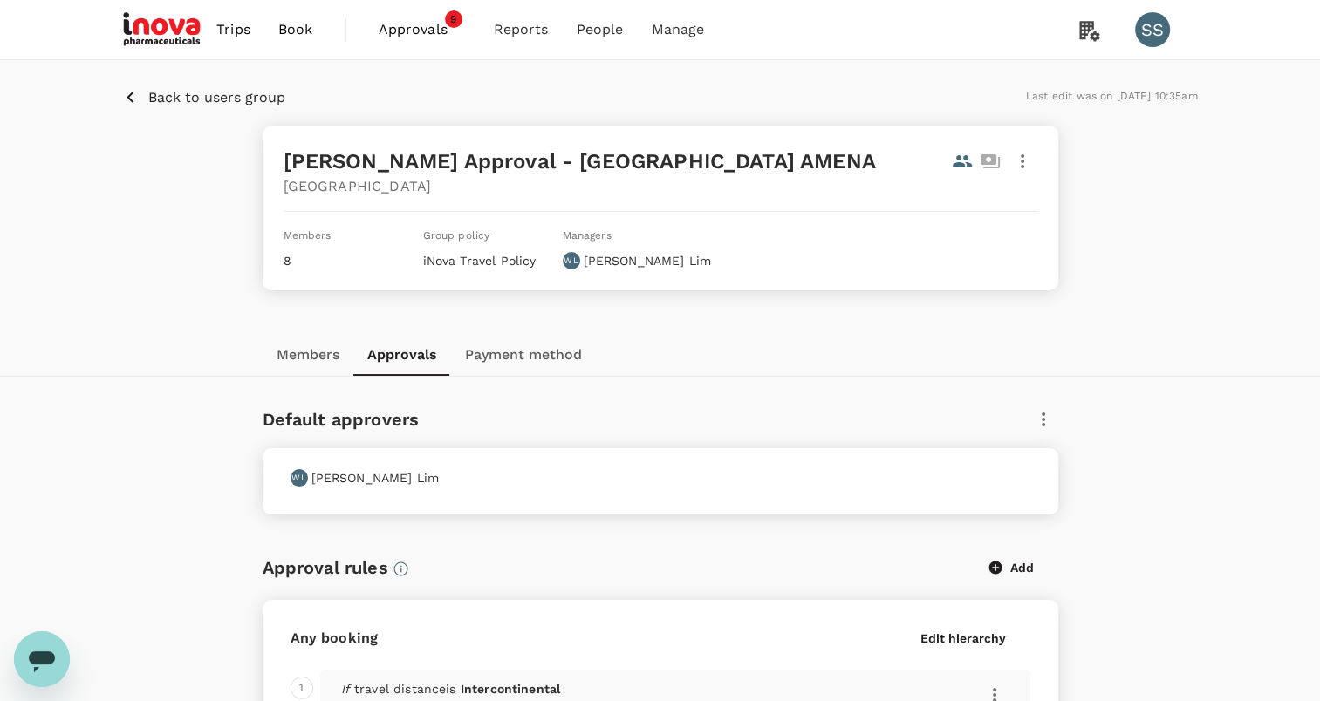
click at [244, 88] on p "Back to users group" at bounding box center [216, 97] width 137 height 21
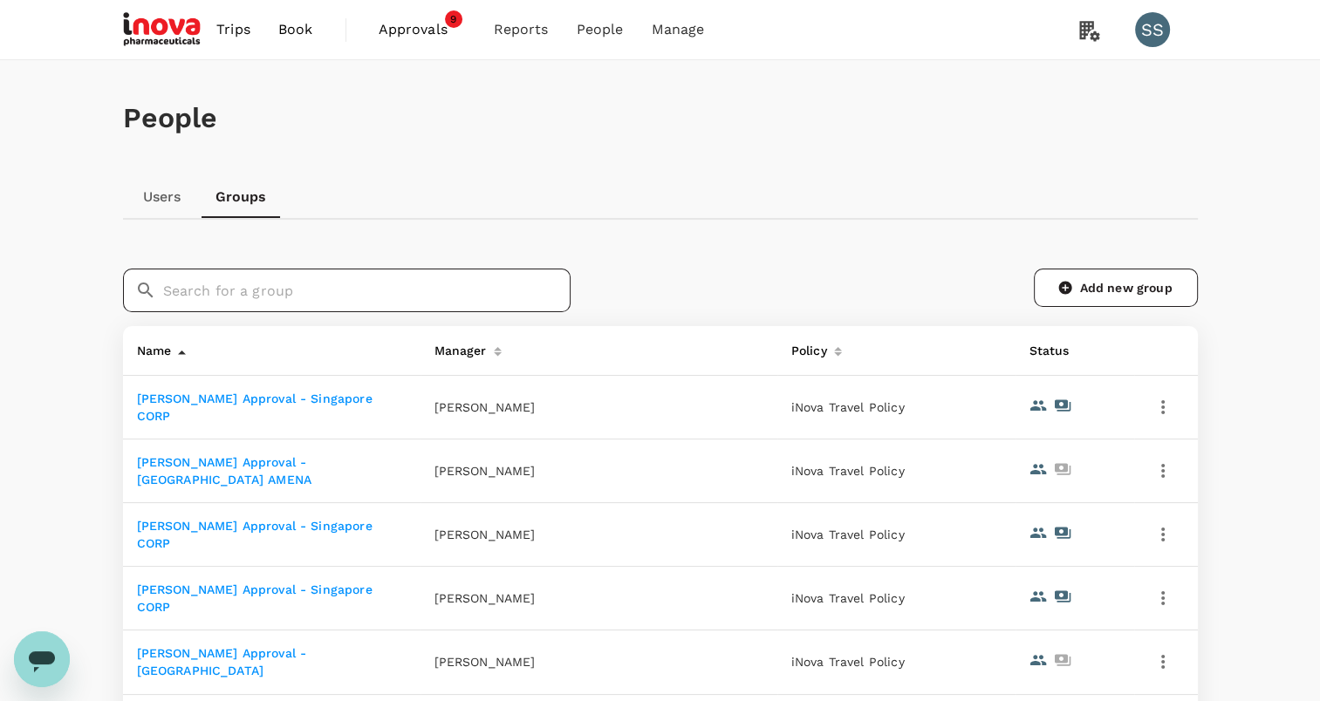
click at [278, 293] on input "text" at bounding box center [366, 291] width 407 height 44
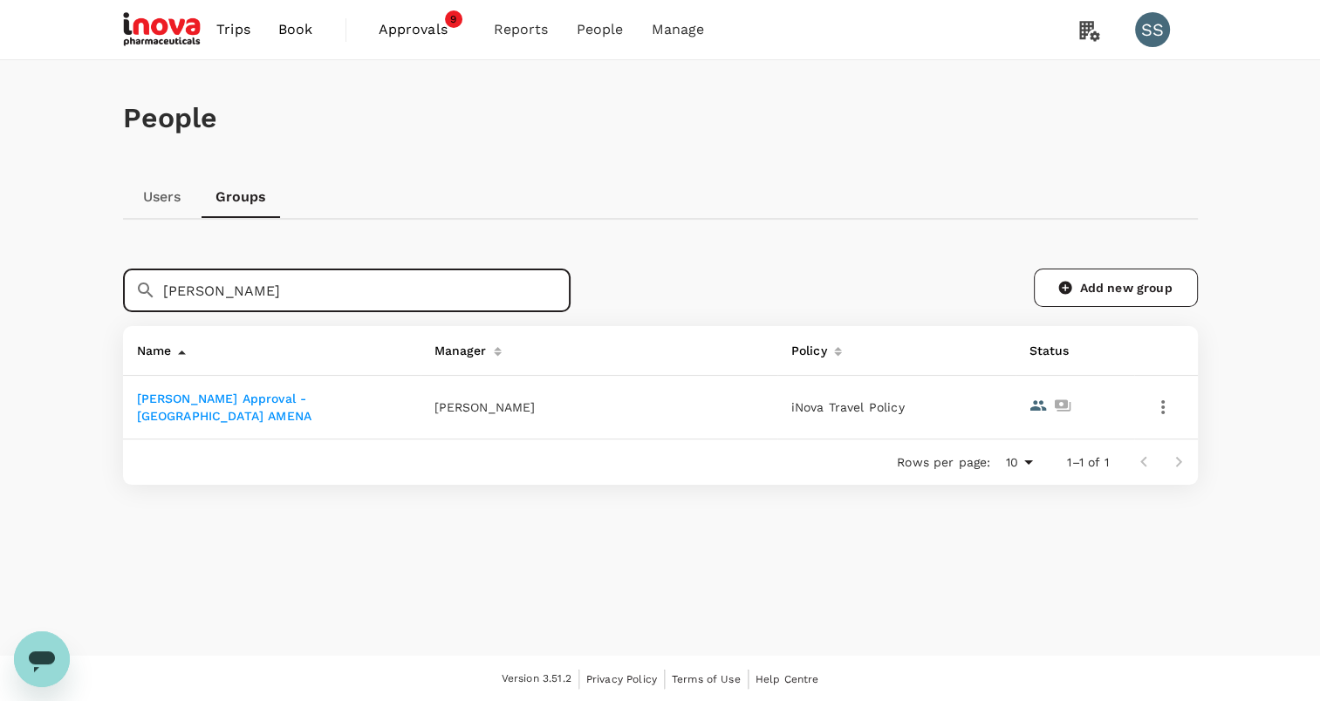
type input "[PERSON_NAME]"
click at [283, 403] on link "[PERSON_NAME] Approval - [GEOGRAPHIC_DATA] AMENA" at bounding box center [224, 407] width 174 height 31
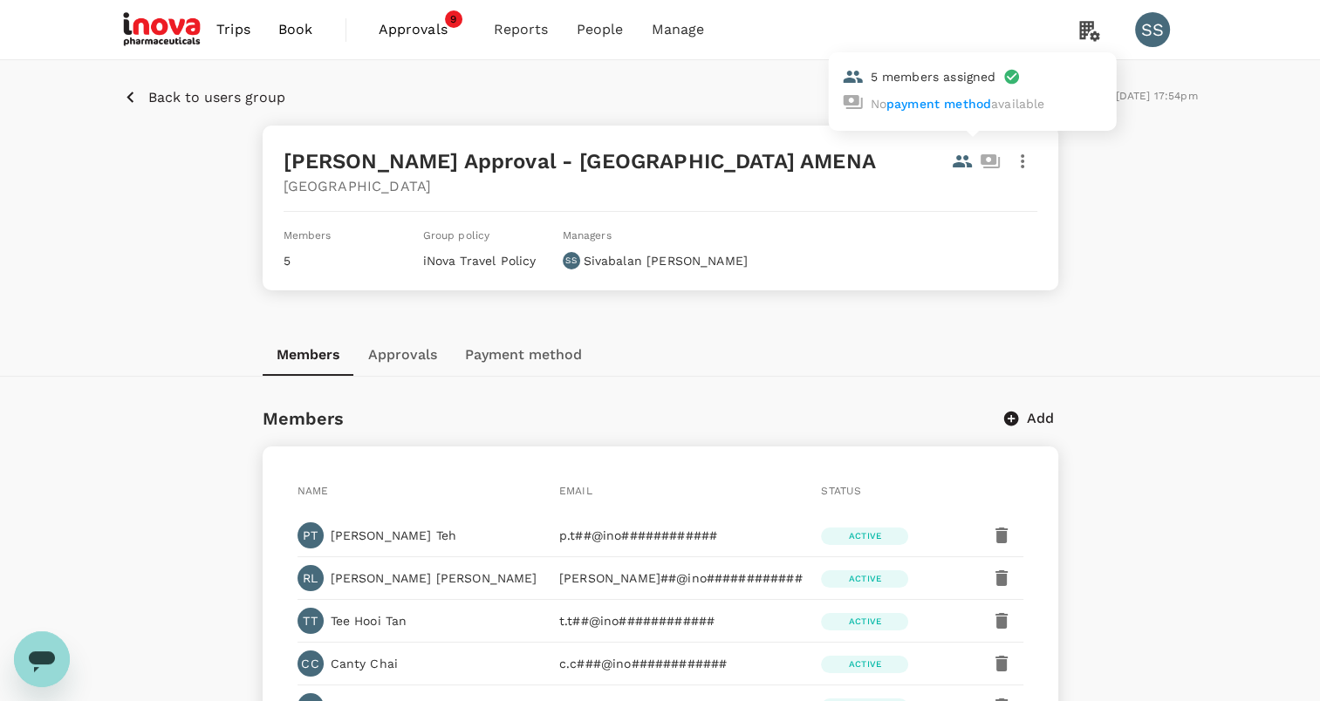
click at [967, 154] on icon at bounding box center [962, 161] width 21 height 21
click at [956, 157] on icon at bounding box center [962, 161] width 19 height 12
click at [1019, 160] on icon "button" at bounding box center [1022, 161] width 21 height 21
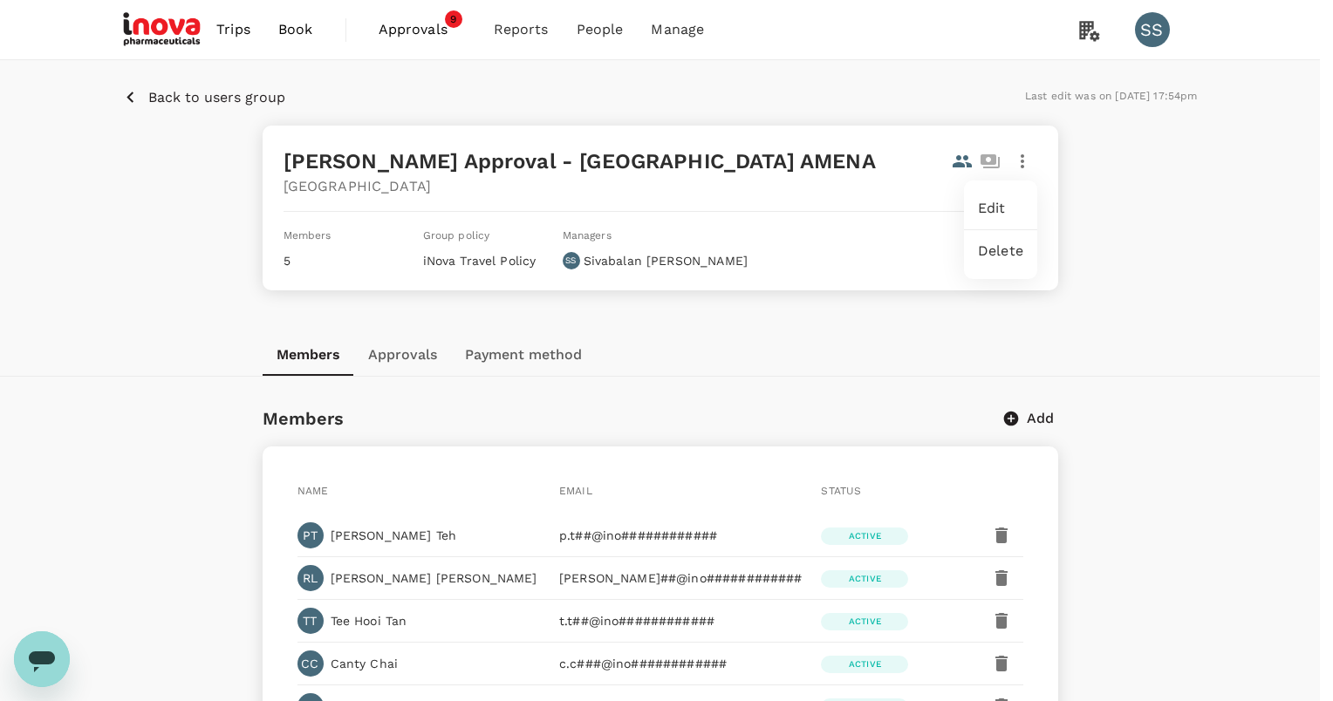
click at [729, 188] on div at bounding box center [666, 350] width 1333 height 701
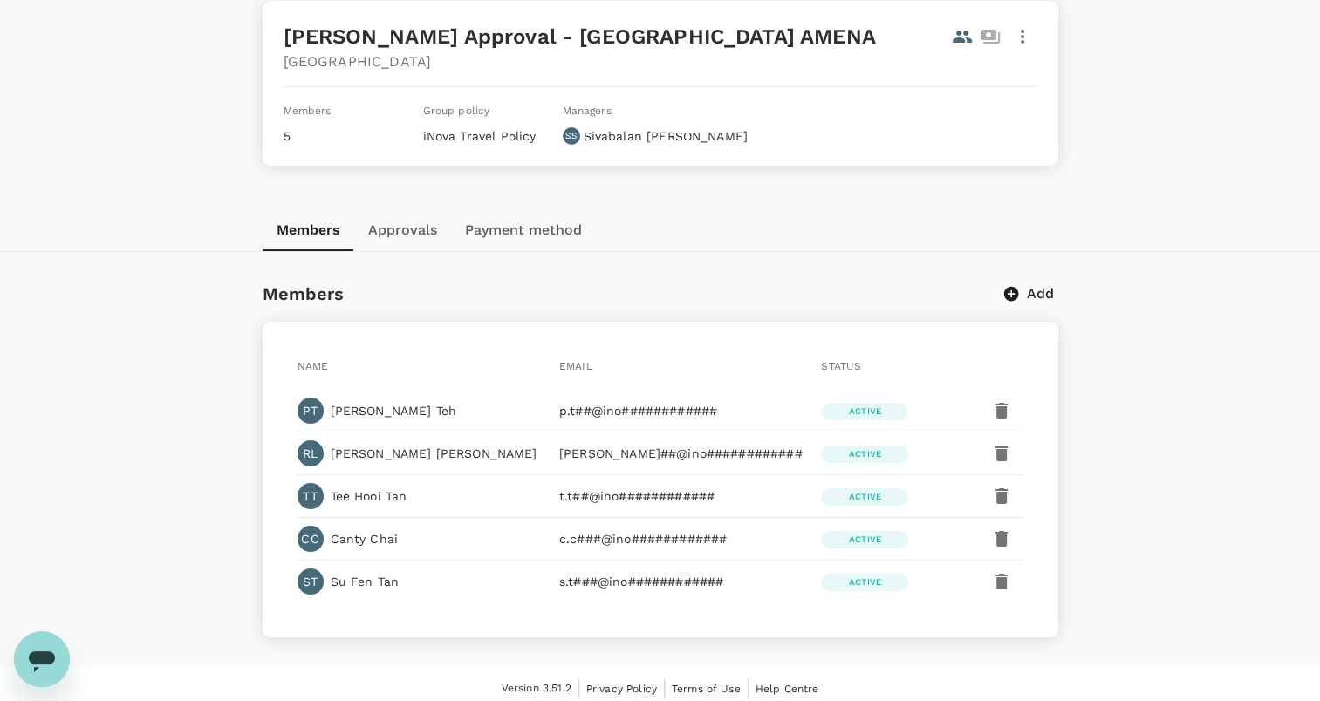
scroll to position [131, 0]
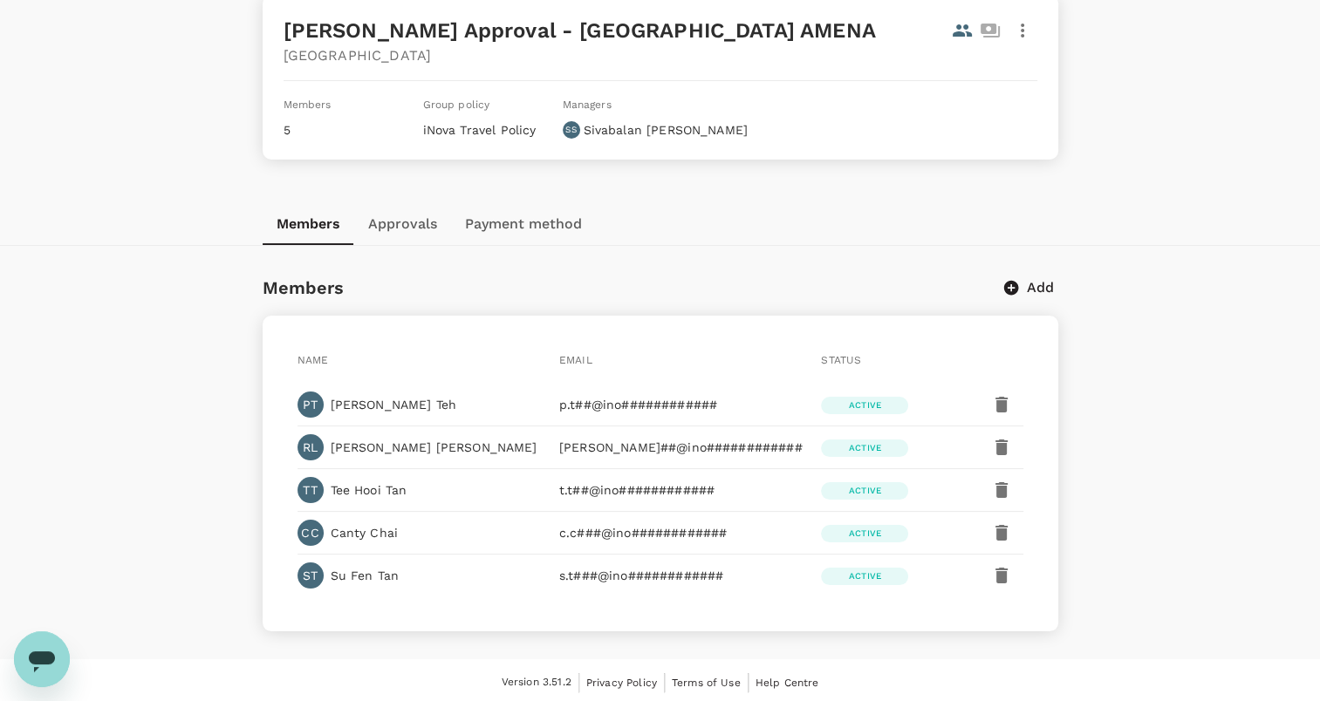
click at [401, 216] on button "Approvals" at bounding box center [402, 224] width 97 height 42
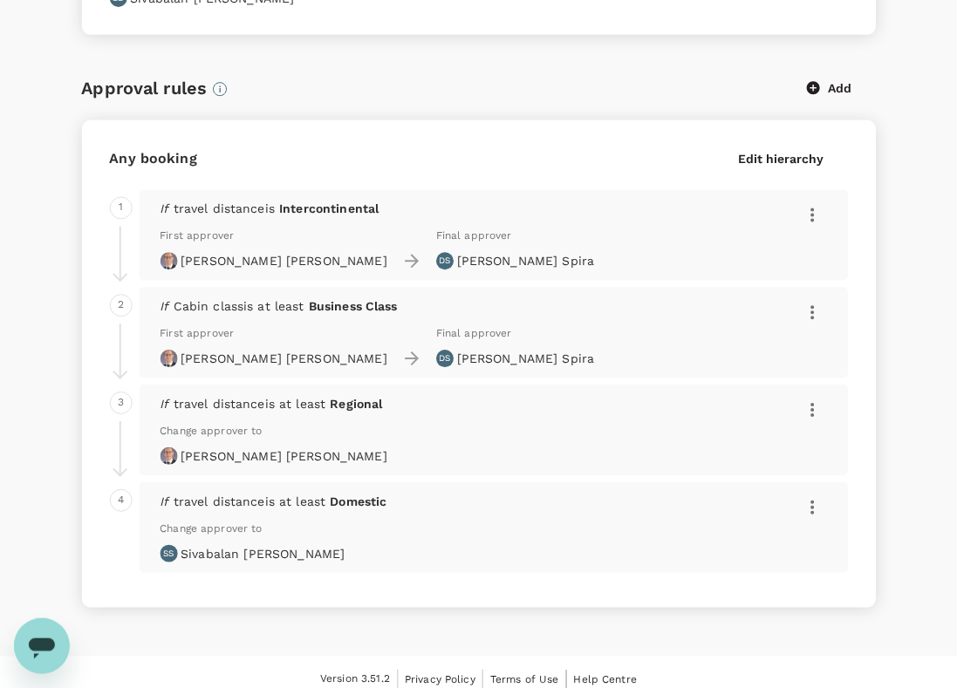
scroll to position [480, 0]
